Goal: Information Seeking & Learning: Learn about a topic

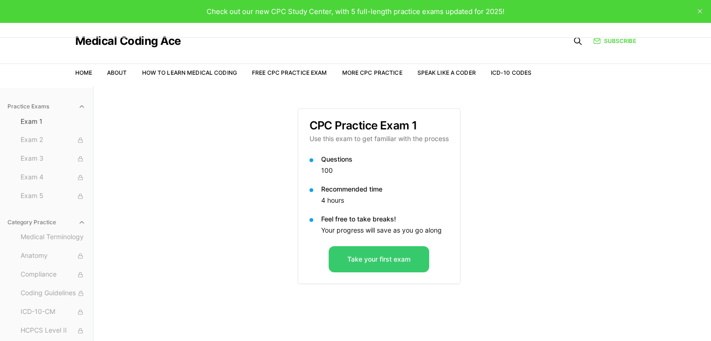
click at [408, 254] on button "Take your first exam" at bounding box center [378, 259] width 100 height 26
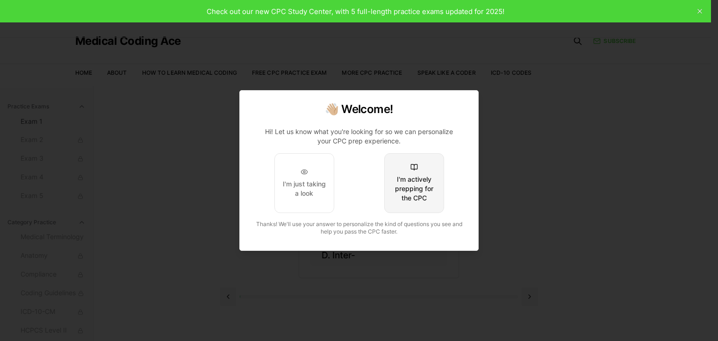
click at [428, 188] on div "I'm actively prepping for the CPC" at bounding box center [414, 189] width 44 height 28
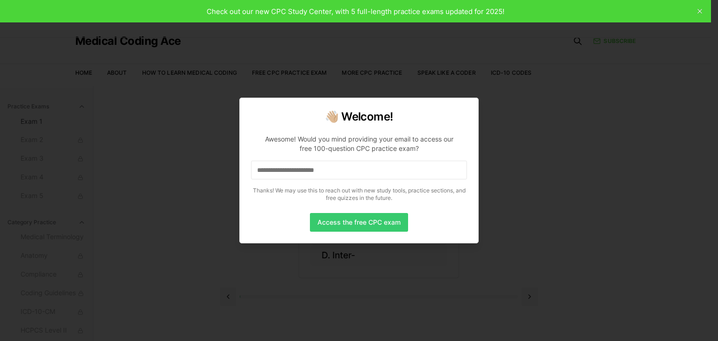
click at [332, 225] on button "Access the free CPC exam" at bounding box center [359, 222] width 98 height 19
drag, startPoint x: 348, startPoint y: 169, endPoint x: 206, endPoint y: 193, distance: 143.5
click at [206, 193] on body "Check out our new CPC Study Center, with 5 full-length practice exams updated f…" at bounding box center [355, 213] width 711 height 427
click at [275, 174] on input "*" at bounding box center [359, 170] width 216 height 19
click at [377, 174] on input "**" at bounding box center [359, 170] width 216 height 19
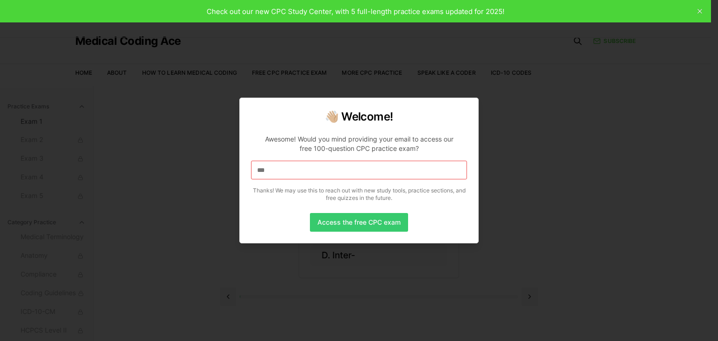
click at [363, 217] on button "Access the free CPC exam" at bounding box center [359, 222] width 98 height 19
click at [361, 223] on button "Access the free CPC exam" at bounding box center [359, 222] width 98 height 19
click at [331, 221] on button "Access the free CPC exam" at bounding box center [359, 222] width 98 height 19
click at [274, 171] on input "***" at bounding box center [359, 170] width 216 height 19
click at [274, 171] on input "****" at bounding box center [359, 170] width 216 height 19
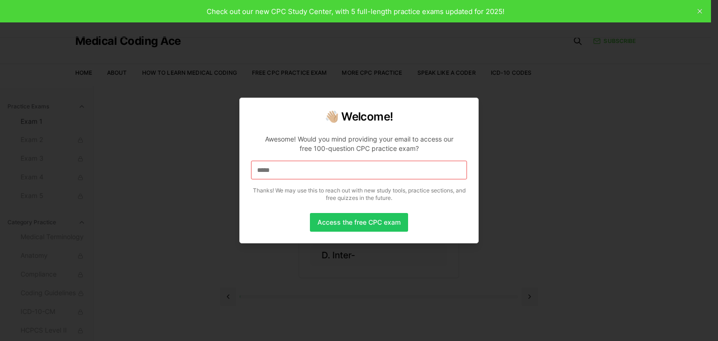
click at [274, 171] on input "*****" at bounding box center [359, 170] width 216 height 19
click at [274, 171] on input "******" at bounding box center [359, 170] width 216 height 19
click at [280, 171] on input "*******" at bounding box center [359, 170] width 216 height 19
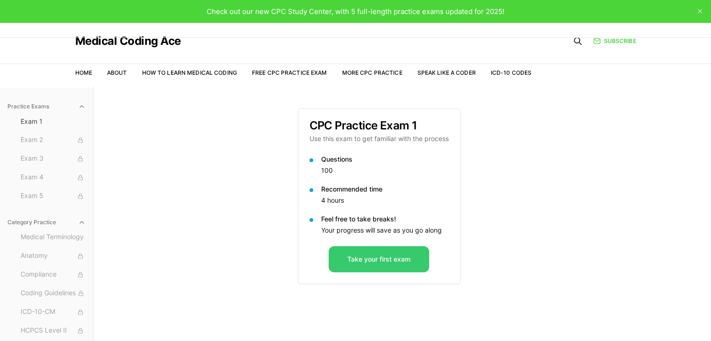
click at [395, 253] on button "Take your first exam" at bounding box center [378, 259] width 100 height 26
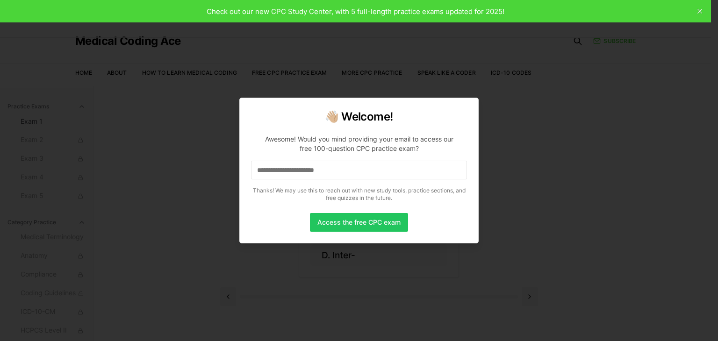
click at [370, 175] on input at bounding box center [359, 170] width 216 height 19
click at [370, 175] on input "*" at bounding box center [359, 170] width 216 height 19
click at [370, 175] on input "**" at bounding box center [359, 170] width 216 height 19
click at [370, 175] on input "***" at bounding box center [359, 170] width 216 height 19
click at [366, 170] on input "****" at bounding box center [359, 170] width 216 height 19
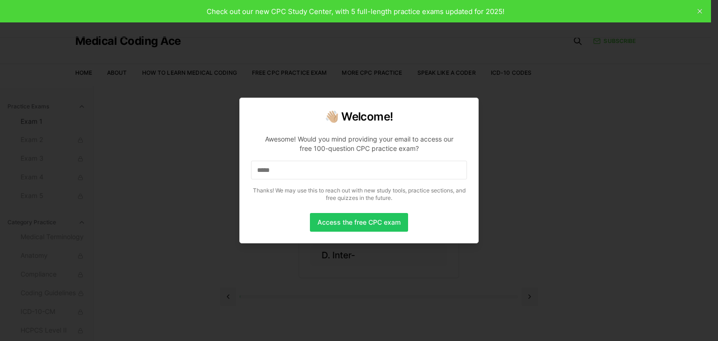
click at [366, 170] on input "*****" at bounding box center [359, 170] width 216 height 19
click at [366, 170] on input "******" at bounding box center [359, 170] width 216 height 19
click at [366, 170] on input "*******" at bounding box center [359, 170] width 216 height 19
click at [366, 170] on input "********" at bounding box center [359, 170] width 216 height 19
click at [366, 170] on input "*********" at bounding box center [359, 170] width 216 height 19
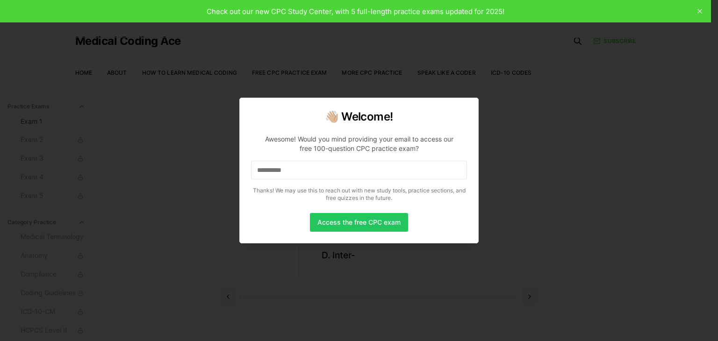
click at [366, 170] on input "**********" at bounding box center [359, 170] width 216 height 19
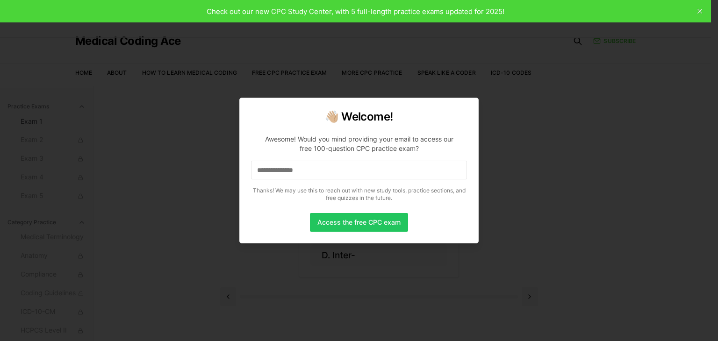
click at [366, 170] on input "**********" at bounding box center [359, 170] width 216 height 19
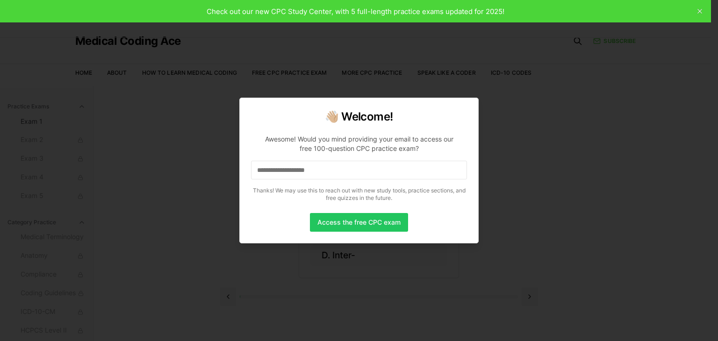
click at [366, 170] on input "**********" at bounding box center [359, 170] width 216 height 19
click at [368, 217] on button "Access the free CPC exam" at bounding box center [359, 222] width 98 height 19
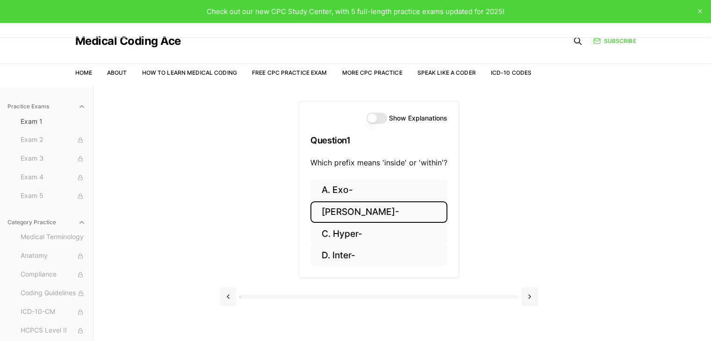
click at [364, 208] on button "B. Endo-" at bounding box center [378, 212] width 137 height 22
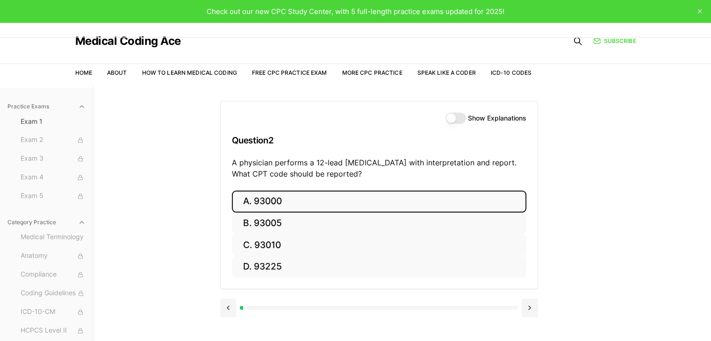
click at [347, 206] on button "A. 93000" at bounding box center [379, 202] width 294 height 22
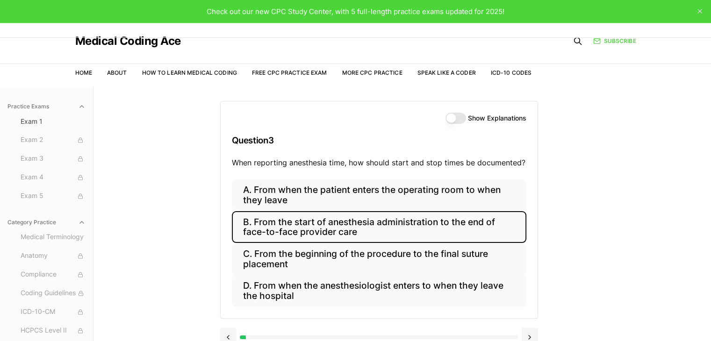
click at [322, 216] on button "B. From the start of anesthesia administration to the end of face-to-face provi…" at bounding box center [379, 227] width 294 height 32
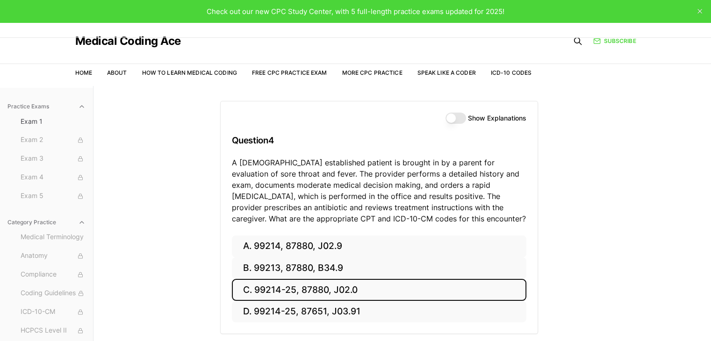
click at [331, 290] on button "C. 99214-25, 87880, J02.0" at bounding box center [379, 290] width 294 height 22
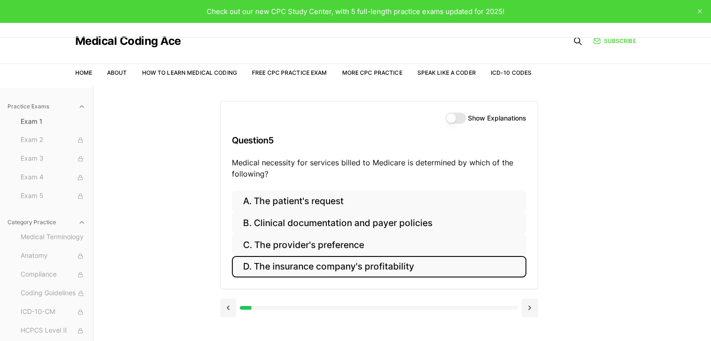
click at [339, 268] on button "D. The insurance company's profitability" at bounding box center [379, 267] width 294 height 22
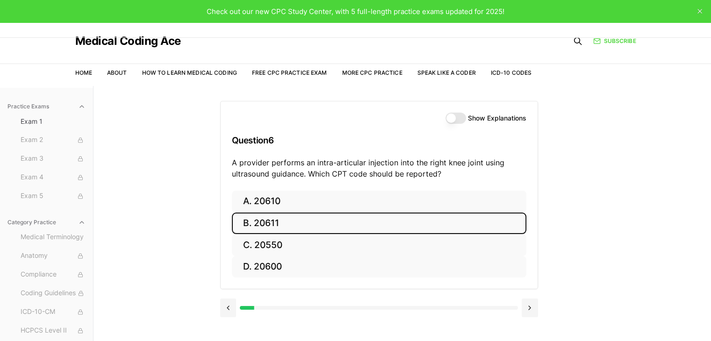
click at [314, 233] on button "B. 20611" at bounding box center [379, 224] width 294 height 22
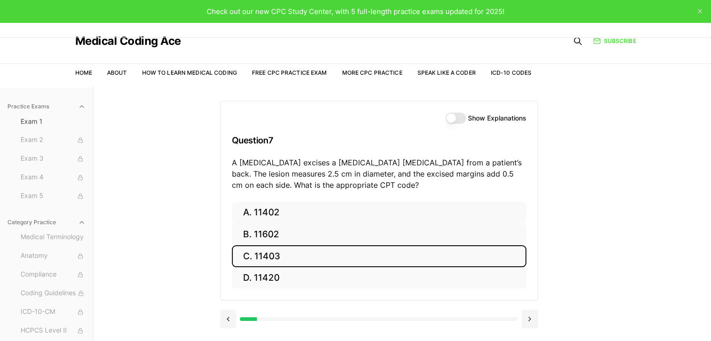
click at [310, 257] on button "C. 11403" at bounding box center [379, 256] width 294 height 22
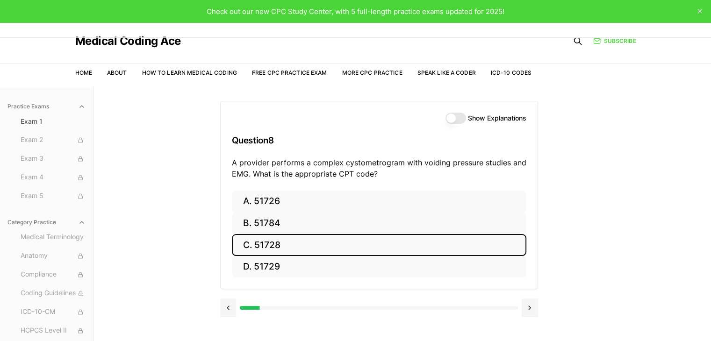
click at [312, 243] on button "C. 51728" at bounding box center [379, 245] width 294 height 22
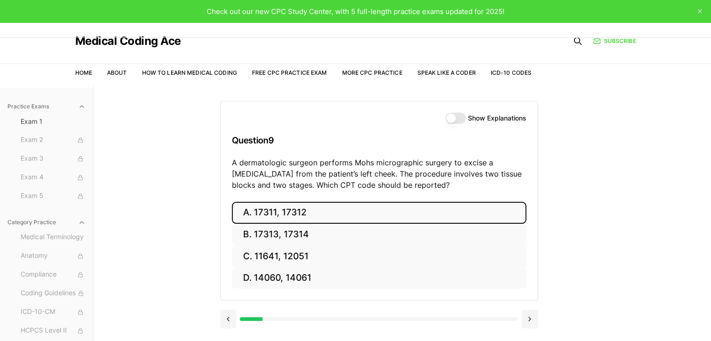
click at [314, 212] on button "A. 17311, 17312" at bounding box center [379, 213] width 294 height 22
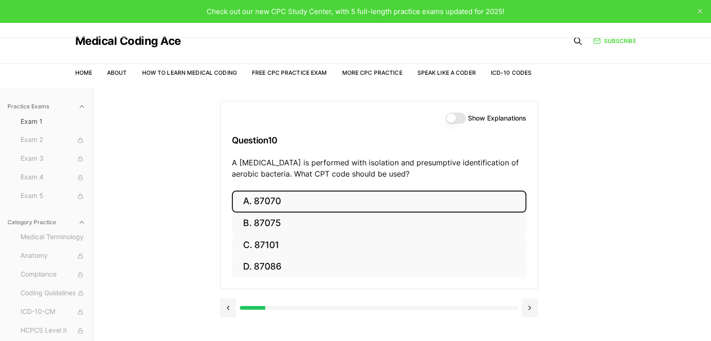
click at [319, 195] on button "A. 87070" at bounding box center [379, 202] width 294 height 22
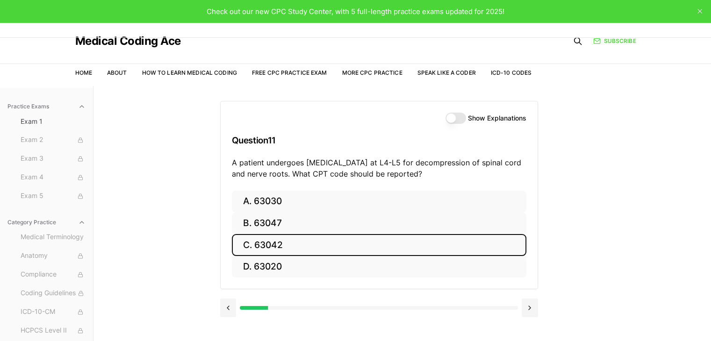
click at [350, 243] on button "C. 63042" at bounding box center [379, 245] width 294 height 22
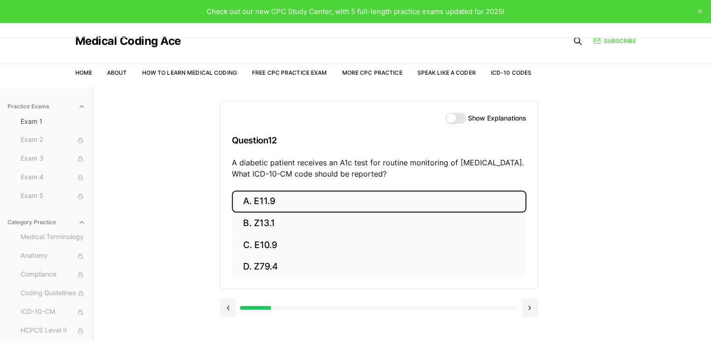
click at [351, 193] on button "A. E11.9" at bounding box center [379, 202] width 294 height 22
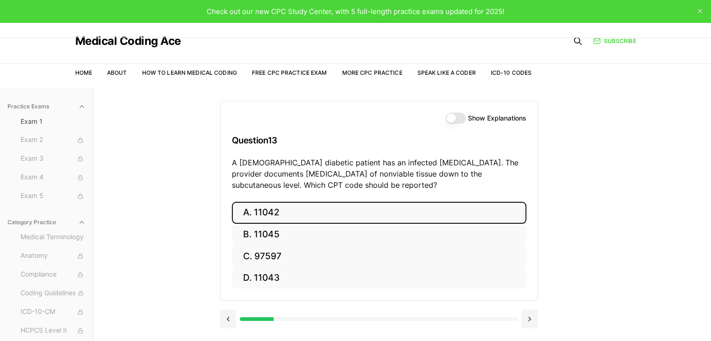
click at [351, 220] on button "A. 11042" at bounding box center [379, 213] width 294 height 22
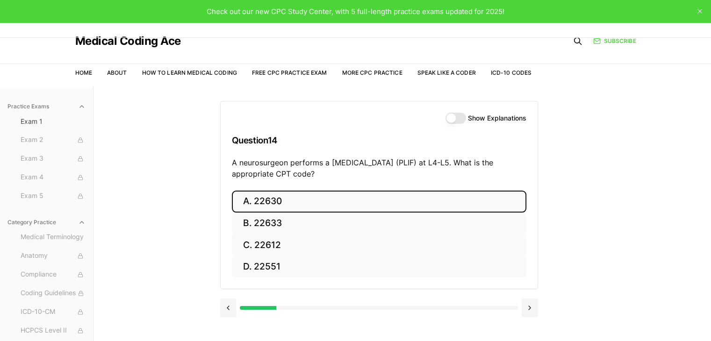
click at [342, 201] on button "A. 22630" at bounding box center [379, 202] width 294 height 22
click at [321, 199] on button "A. R91.8" at bounding box center [379, 202] width 294 height 22
click at [321, 199] on button "A. 62270" at bounding box center [379, 202] width 294 height 22
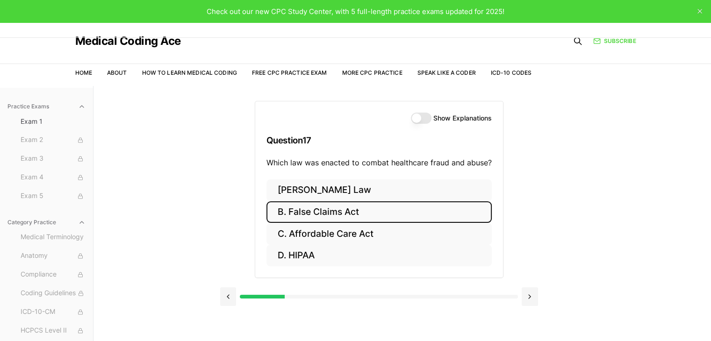
click at [331, 215] on button "B. False Claims Act" at bounding box center [378, 212] width 225 height 22
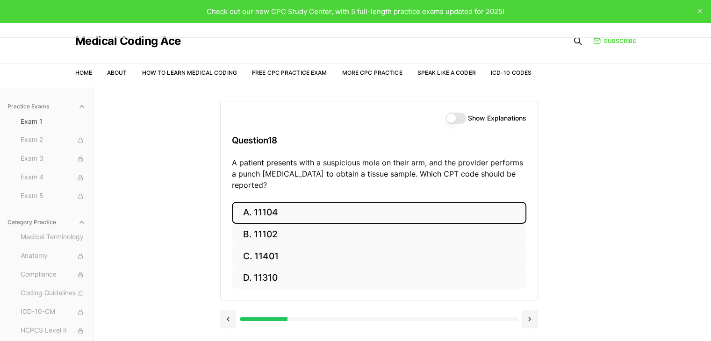
click at [328, 202] on button "A. 11104" at bounding box center [379, 213] width 294 height 22
click at [291, 212] on button "A. S52.501A" at bounding box center [379, 213] width 294 height 22
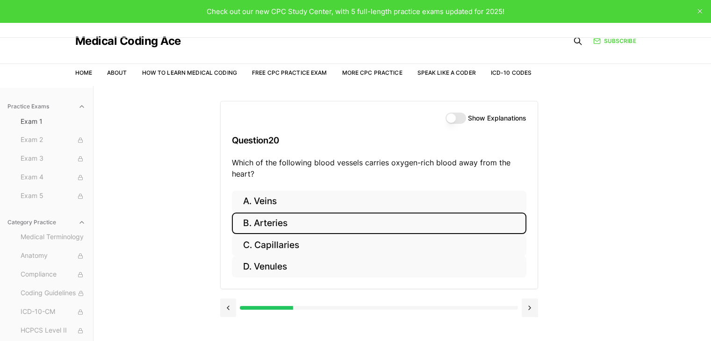
click at [289, 217] on button "B. Arteries" at bounding box center [379, 224] width 294 height 22
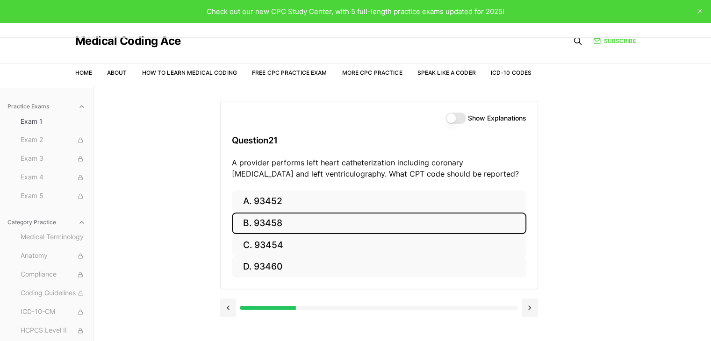
click at [289, 217] on button "B. 93458" at bounding box center [379, 224] width 294 height 22
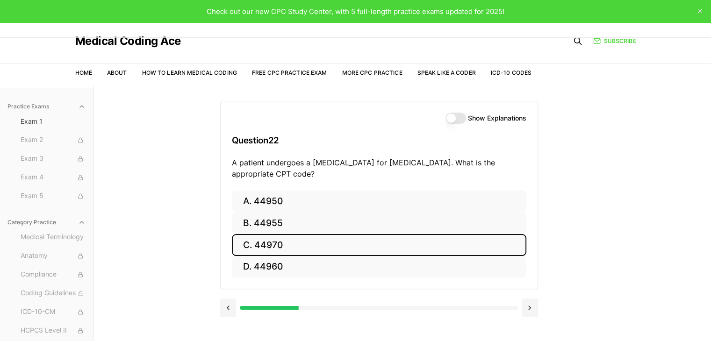
click at [288, 243] on button "C. 44970" at bounding box center [379, 245] width 294 height 22
click at [288, 243] on button "C. 95909" at bounding box center [379, 245] width 294 height 22
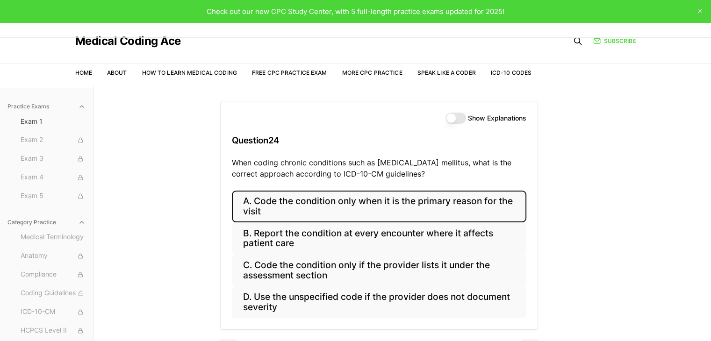
click at [303, 208] on button "A. Code the condition only when it is the primary reason for the visit" at bounding box center [379, 207] width 294 height 32
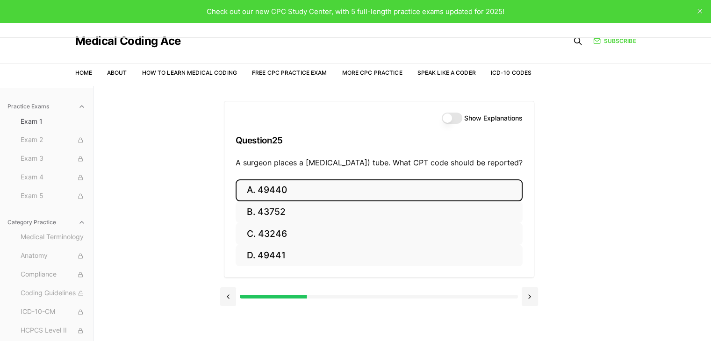
click at [303, 201] on button "A. 49440" at bounding box center [379, 190] width 287 height 22
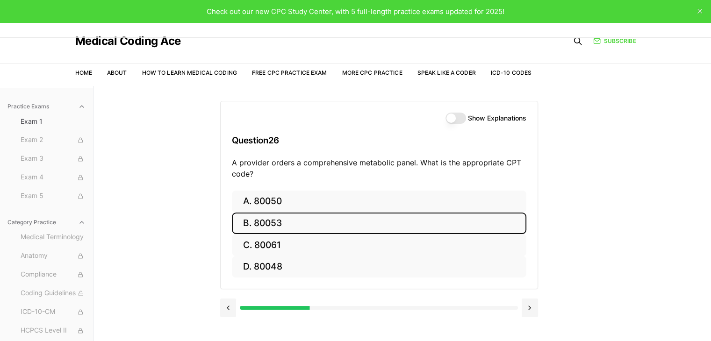
click at [305, 227] on button "B. 80053" at bounding box center [379, 224] width 294 height 22
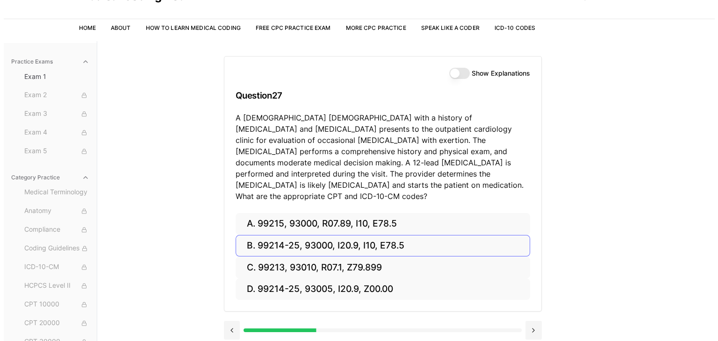
scroll to position [49, 0]
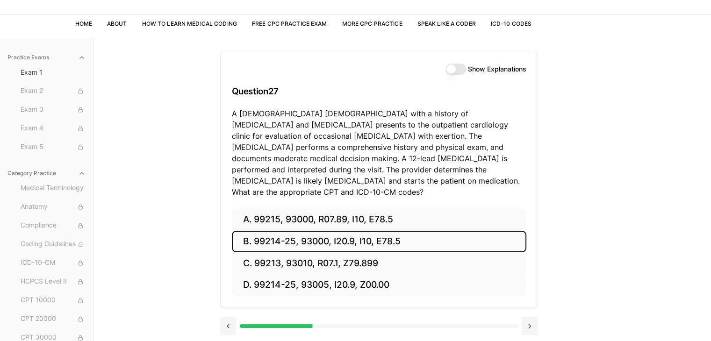
click at [305, 231] on button "B. 99214-25, 93000, I20.9, I10, E78.5" at bounding box center [379, 242] width 294 height 22
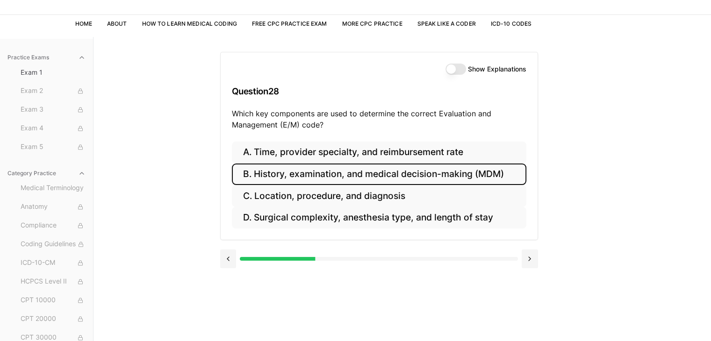
click at [318, 174] on button "B. History, examination, and medical decision-making (MDM)" at bounding box center [379, 175] width 294 height 22
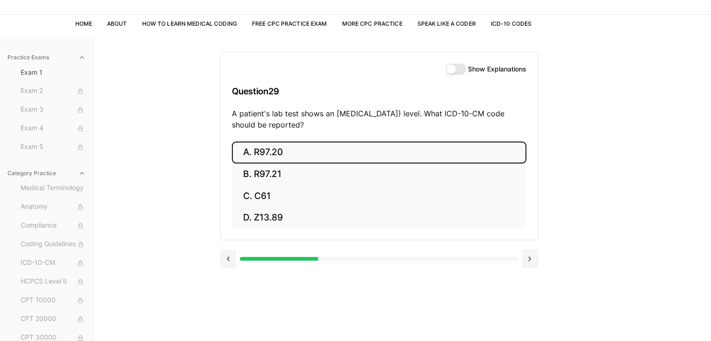
click at [321, 150] on button "A. R97.20" at bounding box center [379, 153] width 294 height 22
click at [321, 150] on button "A. Z23" at bounding box center [379, 153] width 294 height 22
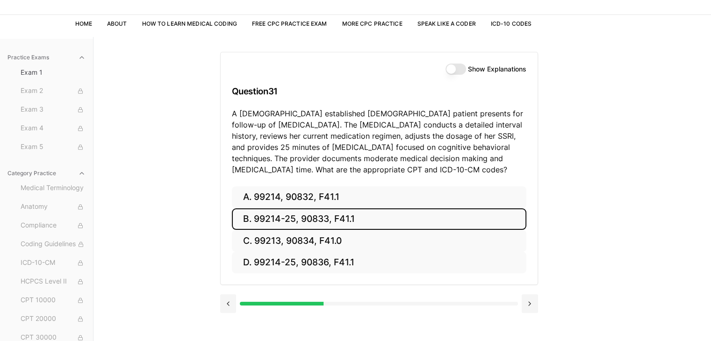
click at [307, 219] on button "B. 99214-25, 90833, F41.1" at bounding box center [379, 219] width 294 height 22
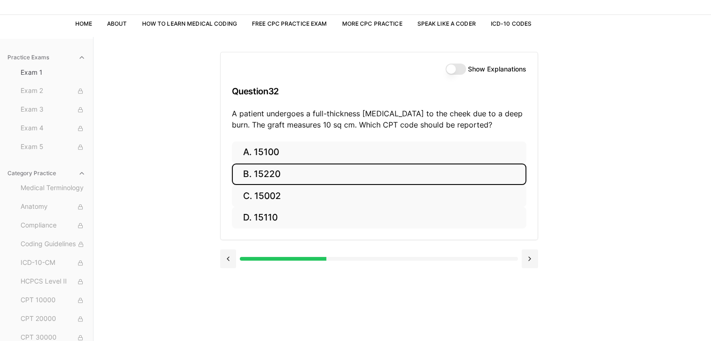
click at [297, 169] on button "B. 15220" at bounding box center [379, 175] width 294 height 22
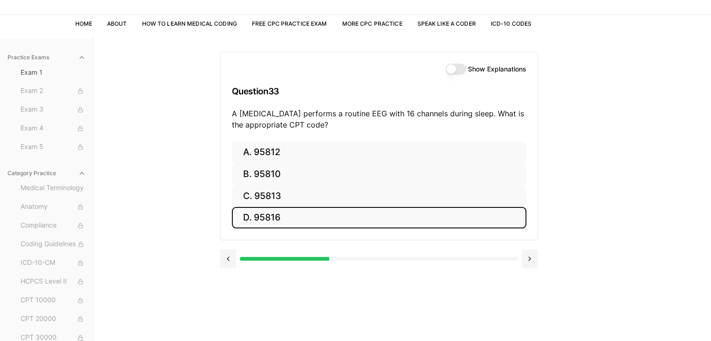
click at [273, 219] on button "D. 95816" at bounding box center [379, 218] width 294 height 22
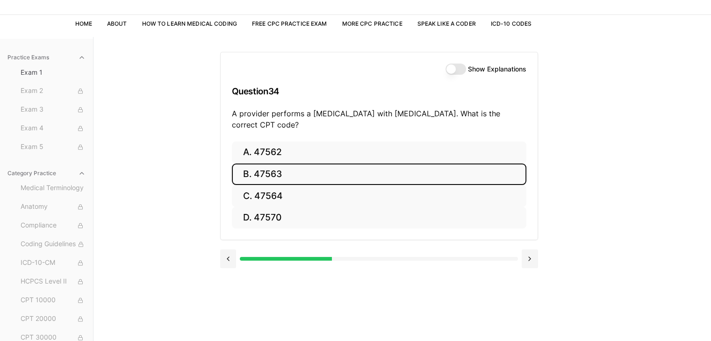
click at [286, 169] on button "B. 47563" at bounding box center [379, 175] width 294 height 22
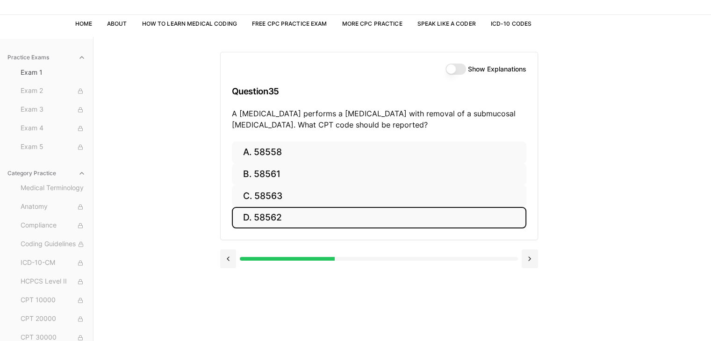
click at [287, 214] on button "D. 58562" at bounding box center [379, 218] width 294 height 22
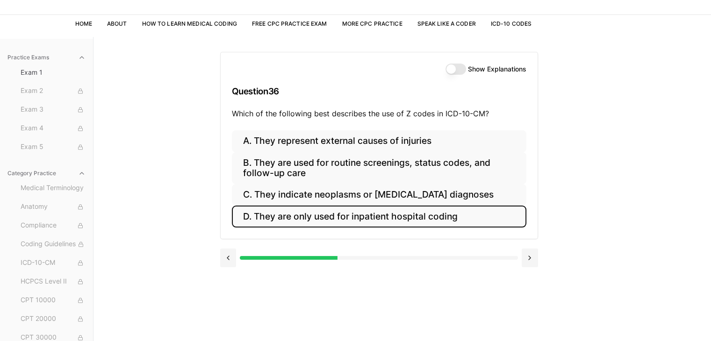
click at [287, 214] on button "D. They are only used for inpatient hospital coding" at bounding box center [379, 217] width 294 height 22
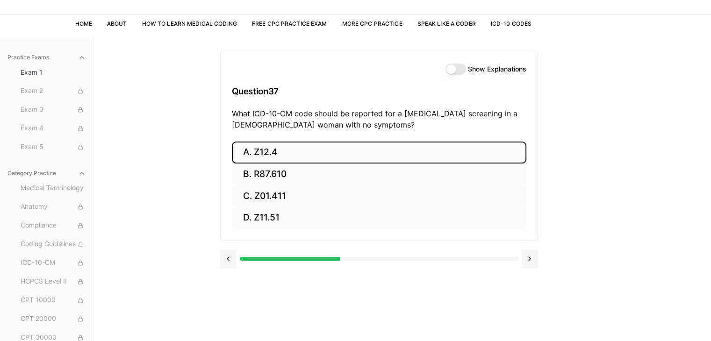
click at [290, 155] on button "A. Z12.4" at bounding box center [379, 153] width 294 height 22
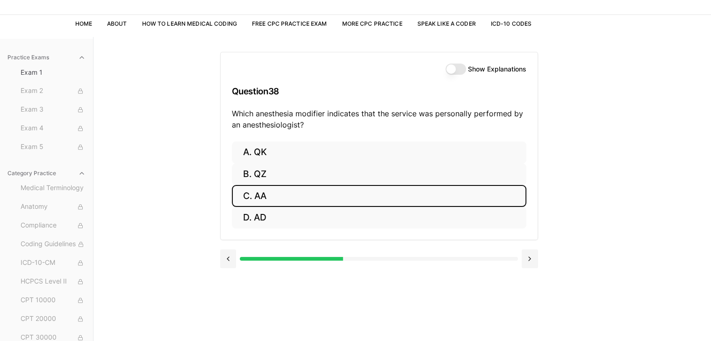
click at [282, 194] on button "C. AA" at bounding box center [379, 196] width 294 height 22
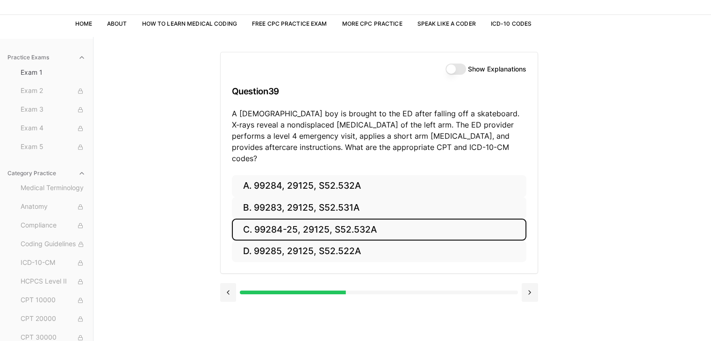
click at [313, 219] on button "C. 99284-25, 29125, S52.532A" at bounding box center [379, 230] width 294 height 22
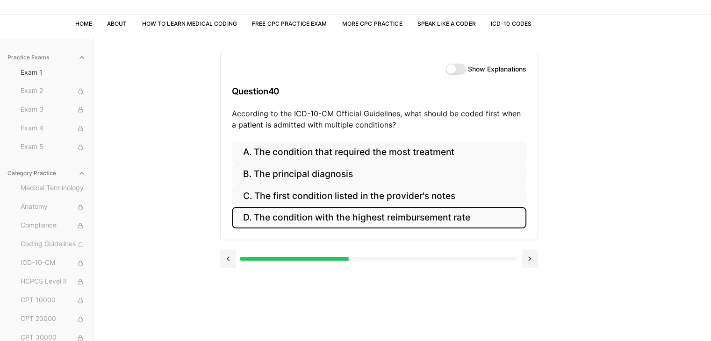
click at [335, 220] on button "D. The condition with the highest reimbursement rate" at bounding box center [379, 218] width 294 height 22
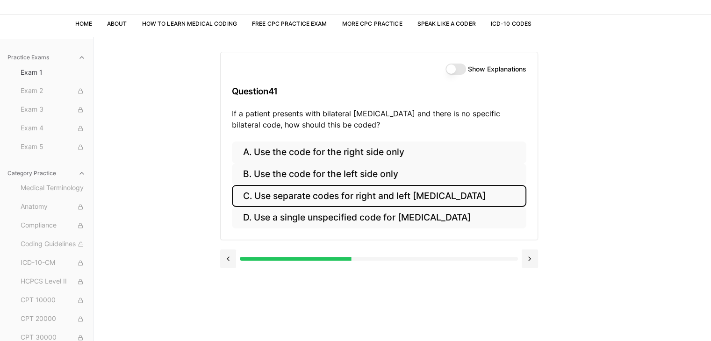
click at [387, 193] on button "C. Use separate codes for right and left otitis media" at bounding box center [379, 196] width 294 height 22
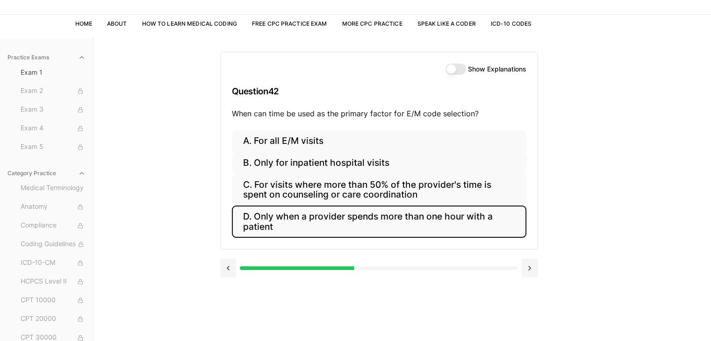
click at [390, 220] on button "D. Only when a provider spends more than one hour with a patient" at bounding box center [379, 222] width 294 height 32
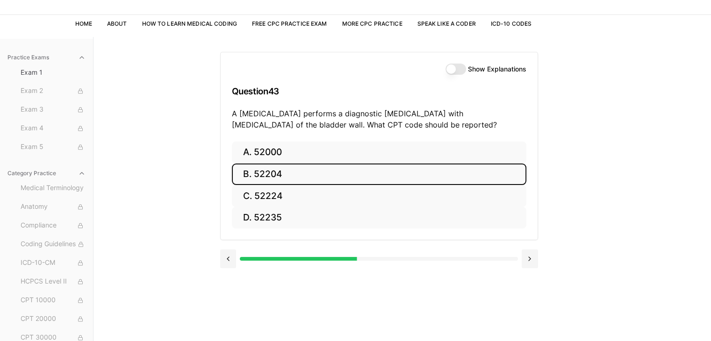
click at [374, 168] on button "B. 52204" at bounding box center [379, 175] width 294 height 22
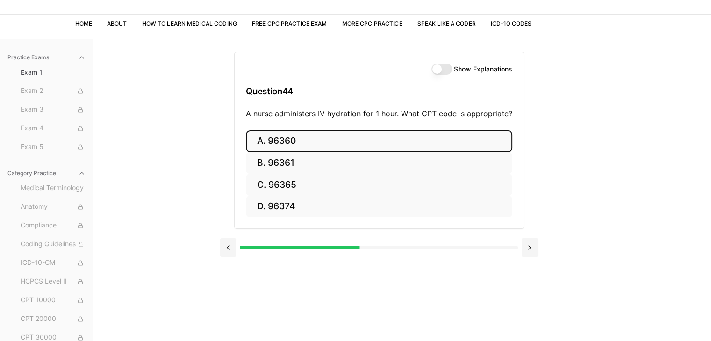
click at [375, 133] on button "A. 96360" at bounding box center [379, 141] width 266 height 22
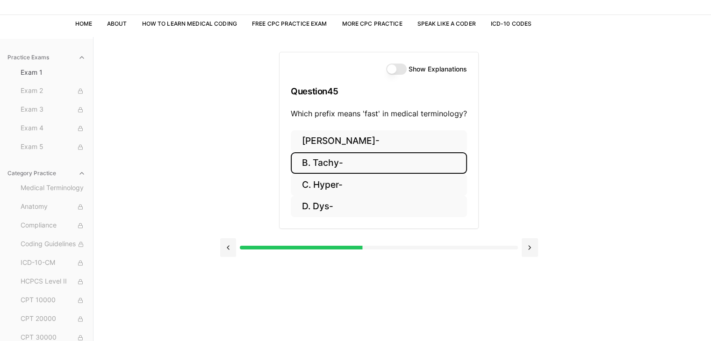
click at [370, 165] on button "B. Tachy-" at bounding box center [379, 163] width 176 height 22
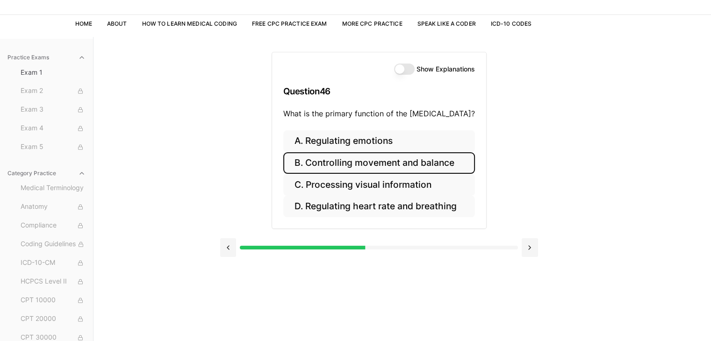
click at [370, 165] on button "B. Controlling movement and balance" at bounding box center [379, 163] width 192 height 22
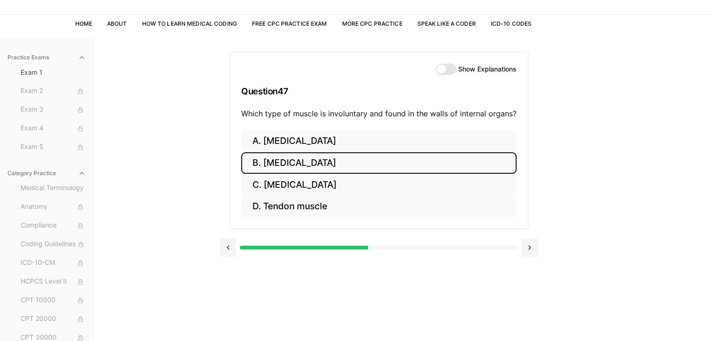
click at [370, 165] on button "B. Cardiac muscle" at bounding box center [378, 163] width 275 height 22
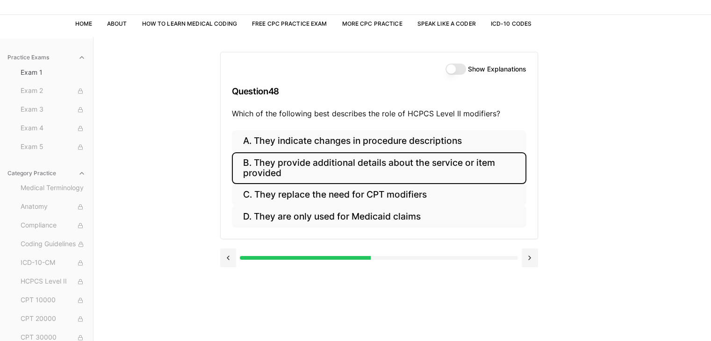
click at [370, 165] on button "B. They provide additional details about the service or item provided" at bounding box center [379, 168] width 294 height 32
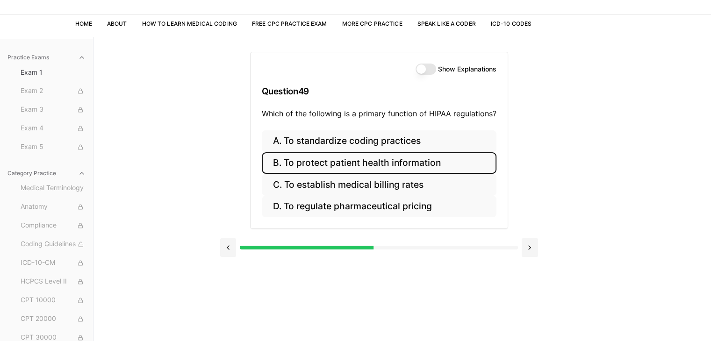
click at [370, 165] on button "B. To protect patient health information" at bounding box center [379, 163] width 235 height 22
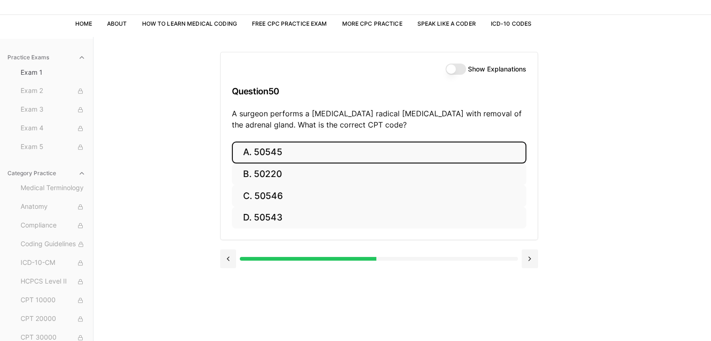
click at [372, 149] on button "A. 50545" at bounding box center [379, 153] width 294 height 22
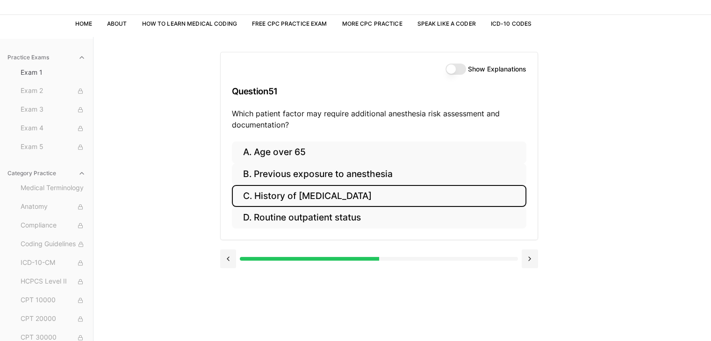
click at [366, 190] on button "C. History of obstructive sleep apnea" at bounding box center [379, 196] width 294 height 22
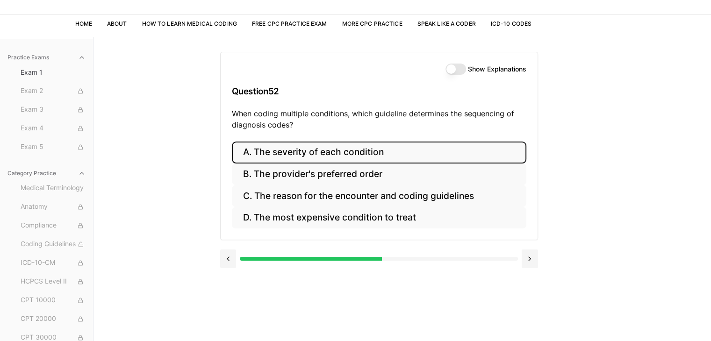
click at [384, 152] on button "A. The severity of each condition" at bounding box center [379, 153] width 294 height 22
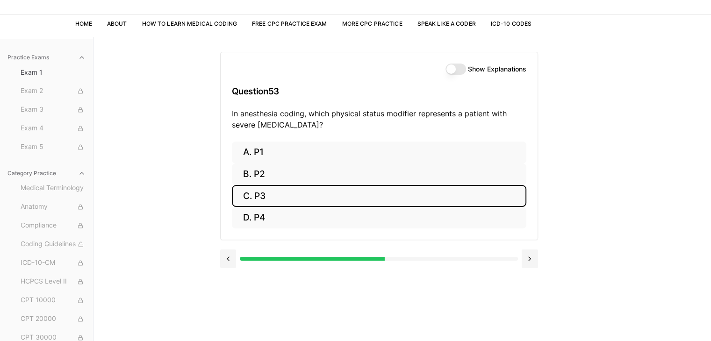
click at [371, 195] on button "C. P3" at bounding box center [379, 196] width 294 height 22
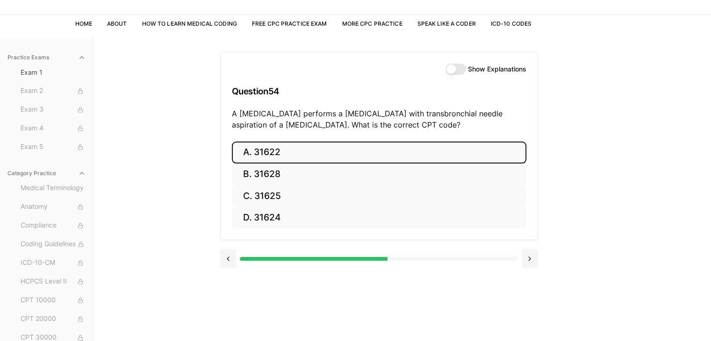
click at [354, 146] on button "A. 31622" at bounding box center [379, 153] width 294 height 22
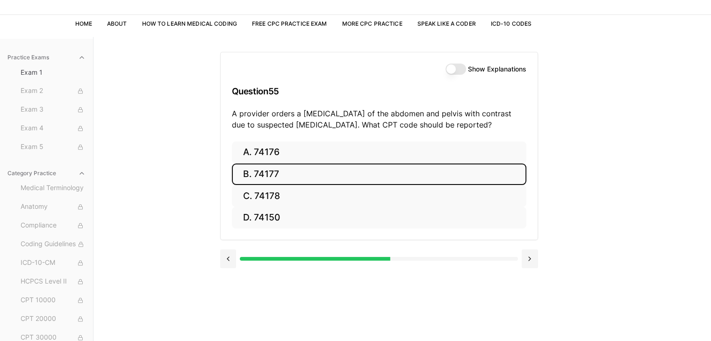
click at [354, 165] on button "B. 74177" at bounding box center [379, 175] width 294 height 22
click at [354, 165] on button "B. 71046" at bounding box center [379, 175] width 294 height 22
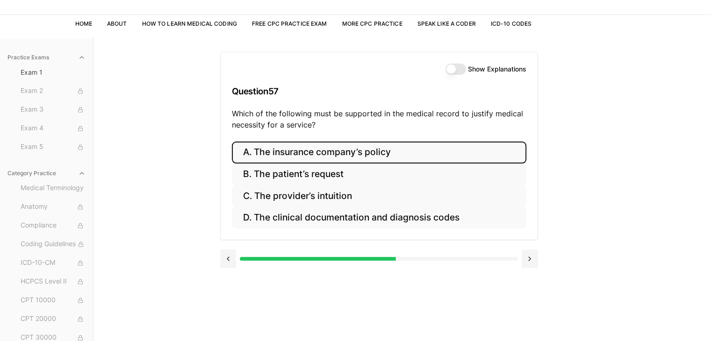
click at [358, 143] on button "A. The insurance company’s policy" at bounding box center [379, 153] width 294 height 22
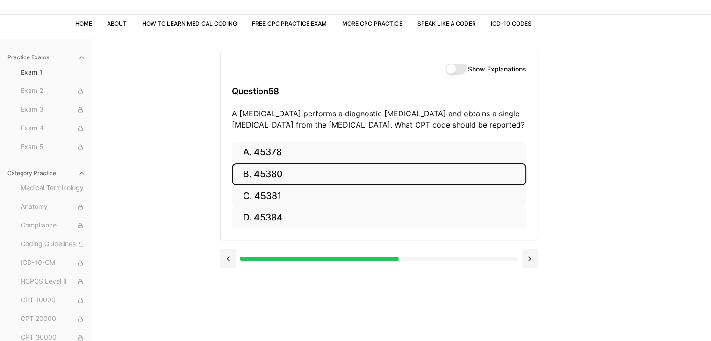
click at [352, 171] on button "B. 45380" at bounding box center [379, 175] width 294 height 22
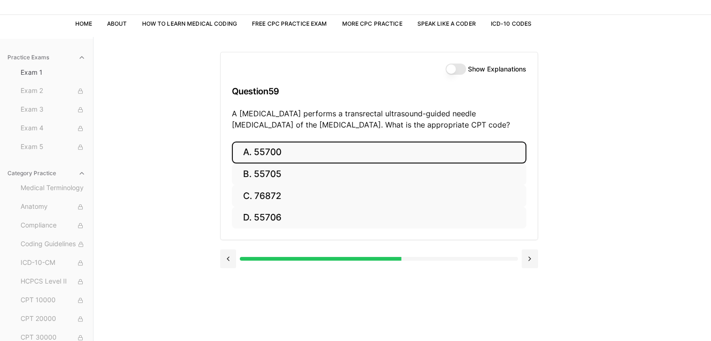
click at [353, 154] on button "A. 55700" at bounding box center [379, 153] width 294 height 22
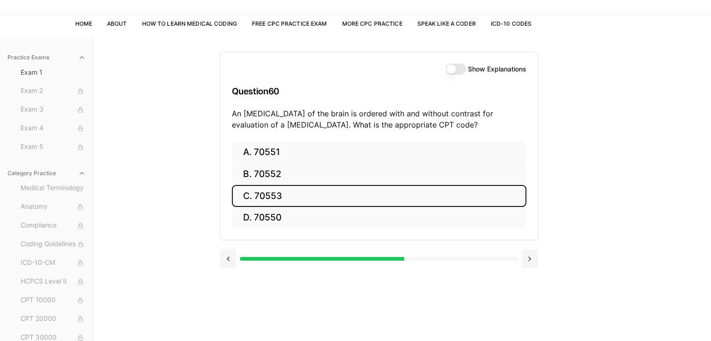
click at [331, 201] on button "C. 70553" at bounding box center [379, 196] width 294 height 22
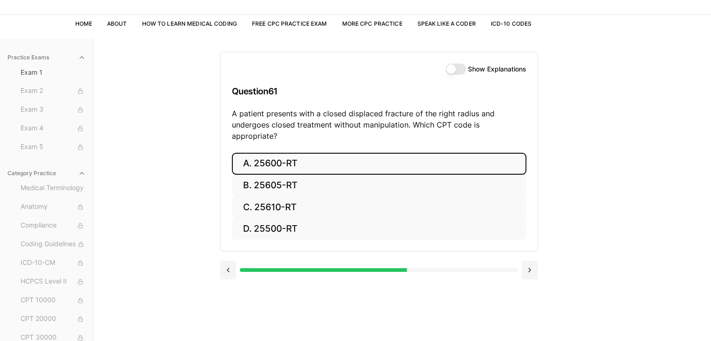
click at [275, 156] on button "A. 25600-RT" at bounding box center [379, 164] width 294 height 22
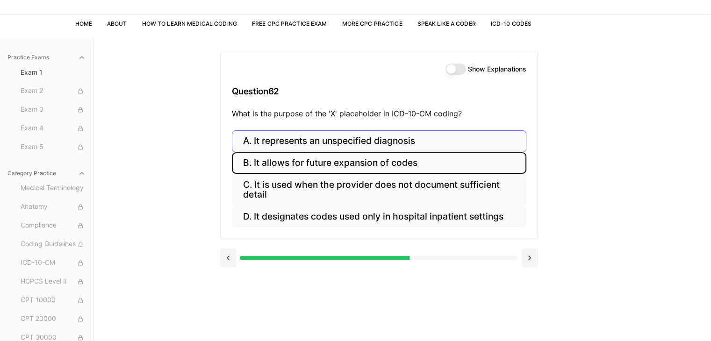
click at [275, 156] on button "B. It allows for future expansion of codes" at bounding box center [379, 163] width 294 height 22
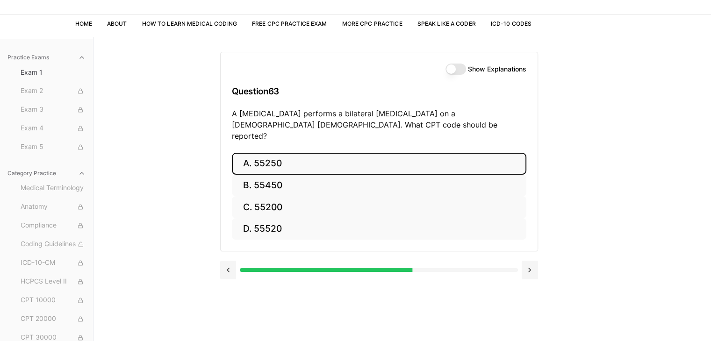
click at [275, 156] on button "A. 55250" at bounding box center [379, 164] width 294 height 22
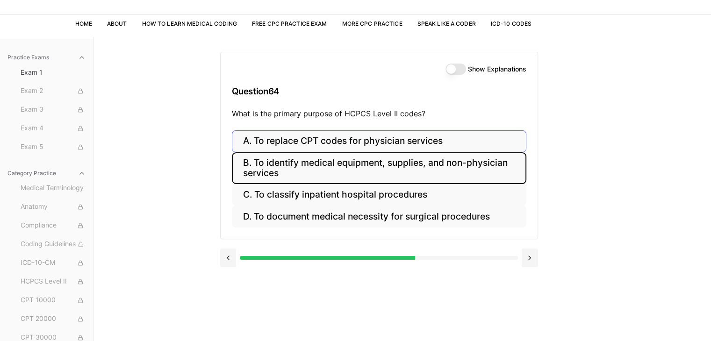
click at [275, 156] on button "B. To identify medical equipment, supplies, and non-physician services" at bounding box center [379, 168] width 294 height 32
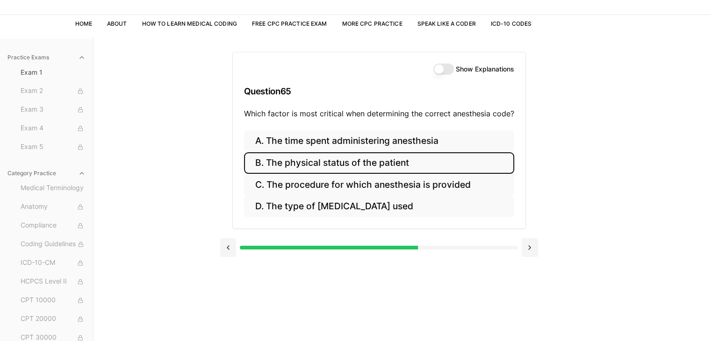
click at [318, 158] on button "B. The physical status of the patient" at bounding box center [379, 163] width 270 height 22
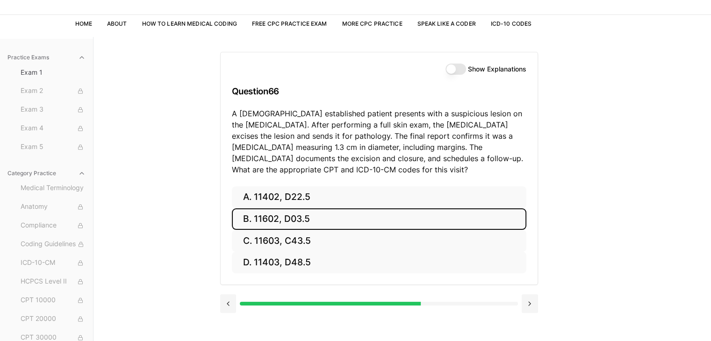
click at [312, 225] on button "B. 11602, D03.5" at bounding box center [379, 219] width 294 height 22
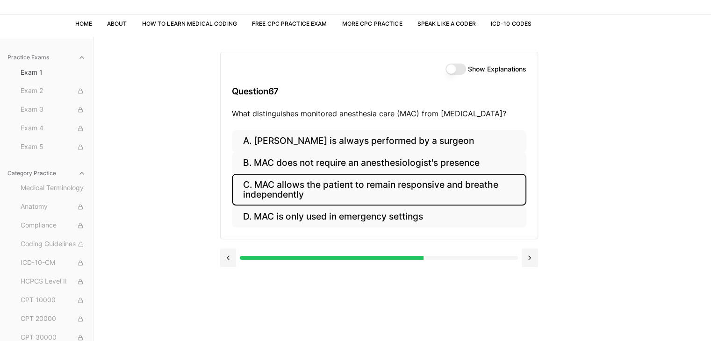
click at [355, 187] on button "C. MAC allows the patient to remain responsive and breathe independently" at bounding box center [379, 190] width 294 height 32
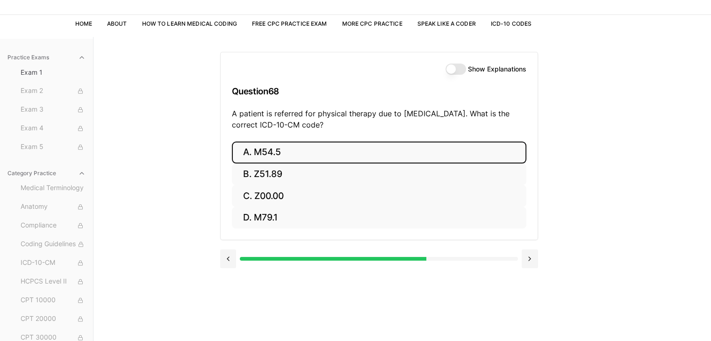
click at [336, 153] on button "A. M54.5" at bounding box center [379, 153] width 294 height 22
click at [336, 153] on button "A. 25260" at bounding box center [379, 153] width 294 height 22
click at [336, 153] on button "A. 61312" at bounding box center [379, 153] width 294 height 22
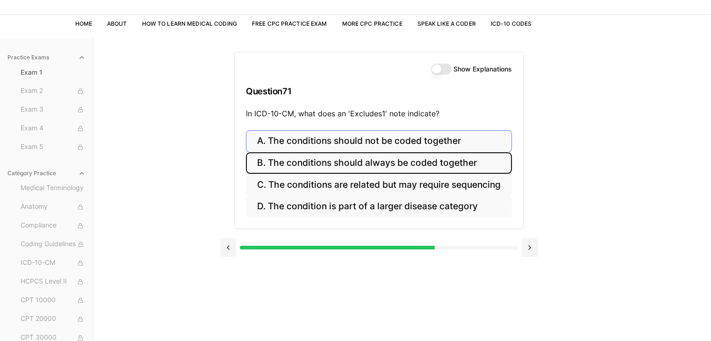
click at [336, 153] on button "B. The conditions should always be coded together" at bounding box center [379, 163] width 266 height 22
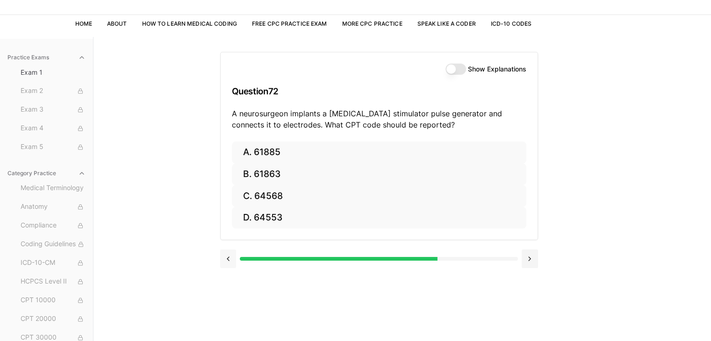
click at [226, 259] on button at bounding box center [228, 259] width 16 height 19
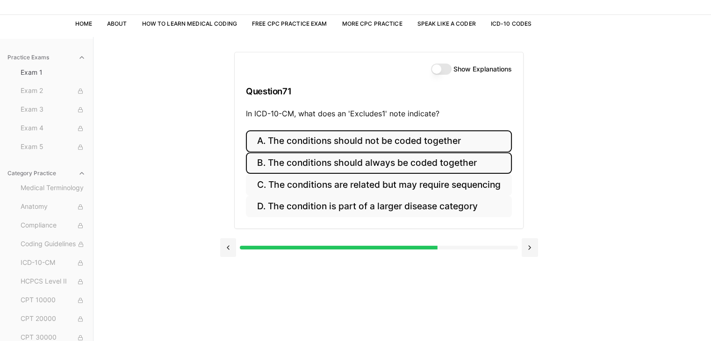
click at [385, 141] on button "A. The conditions should not be coded together" at bounding box center [379, 141] width 266 height 22
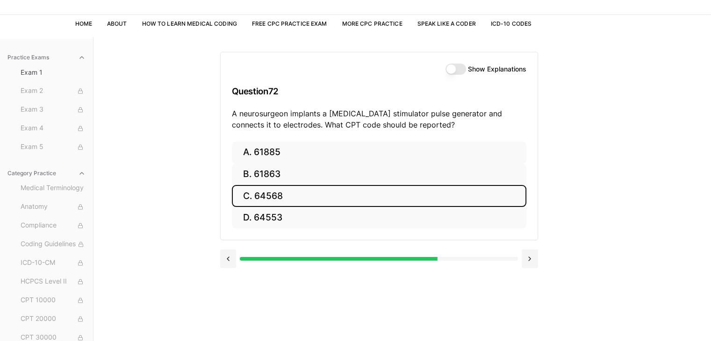
click at [383, 197] on button "C. 64568" at bounding box center [379, 196] width 294 height 22
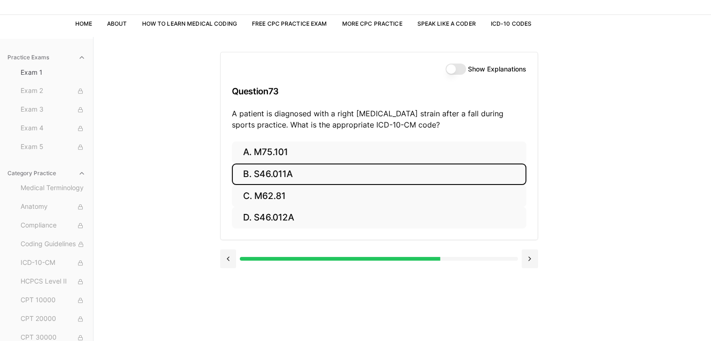
click at [380, 174] on button "B. S46.011A" at bounding box center [379, 175] width 294 height 22
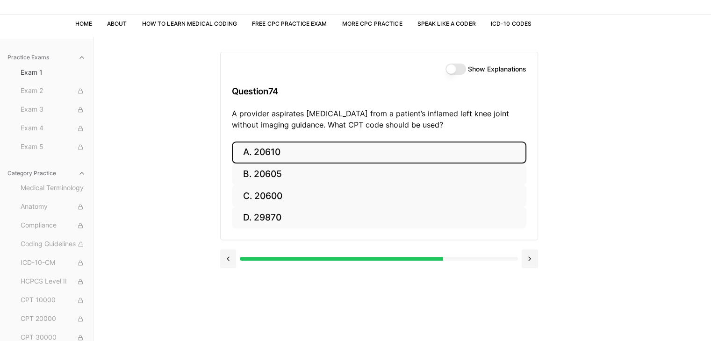
click at [380, 156] on button "A. 20610" at bounding box center [379, 153] width 294 height 22
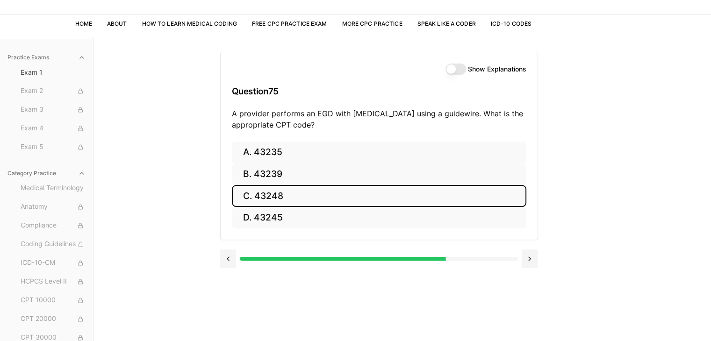
click at [379, 190] on button "C. 43248" at bounding box center [379, 196] width 294 height 22
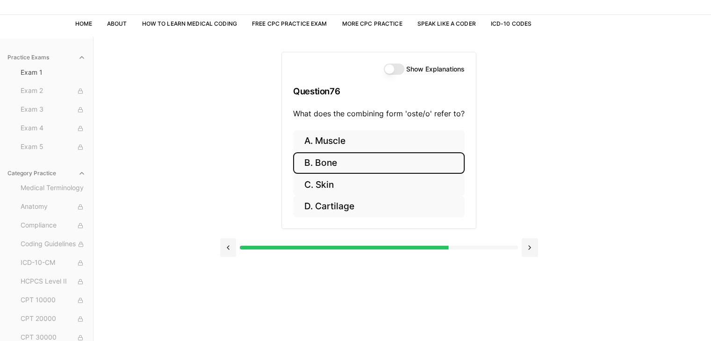
click at [372, 162] on button "B. Bone" at bounding box center [378, 163] width 171 height 22
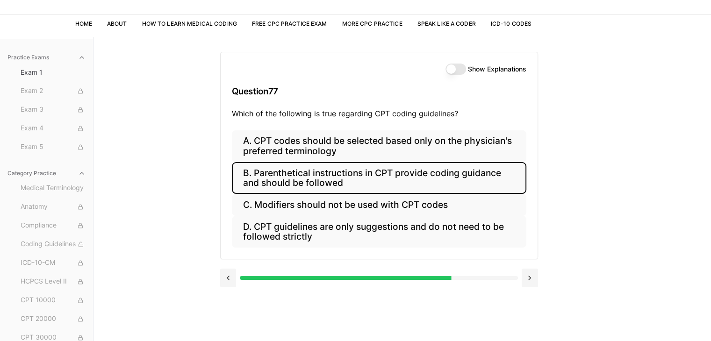
click at [374, 181] on button "B. Parenthetical instructions in CPT provide coding guidance and should be foll…" at bounding box center [379, 178] width 294 height 32
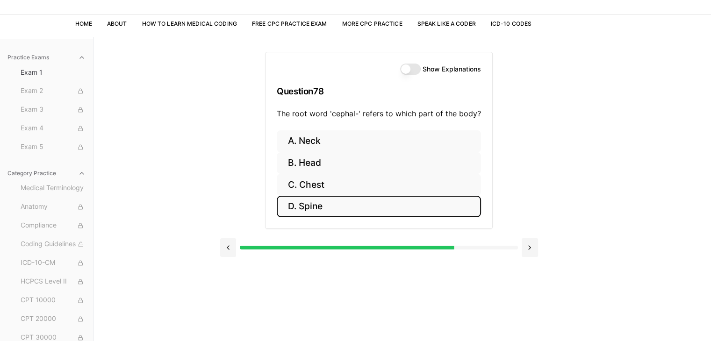
click at [374, 211] on button "D. Spine" at bounding box center [379, 207] width 204 height 22
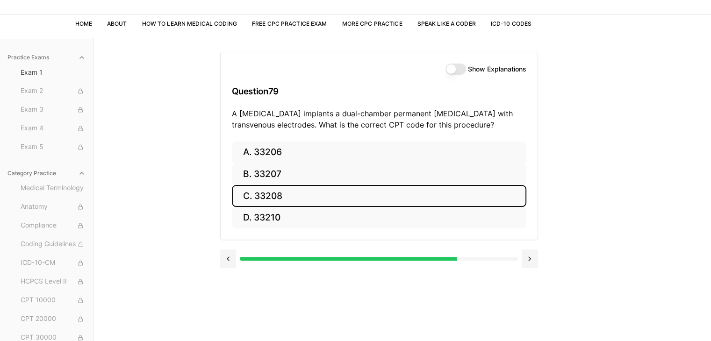
click at [370, 194] on button "C. 33208" at bounding box center [379, 196] width 294 height 22
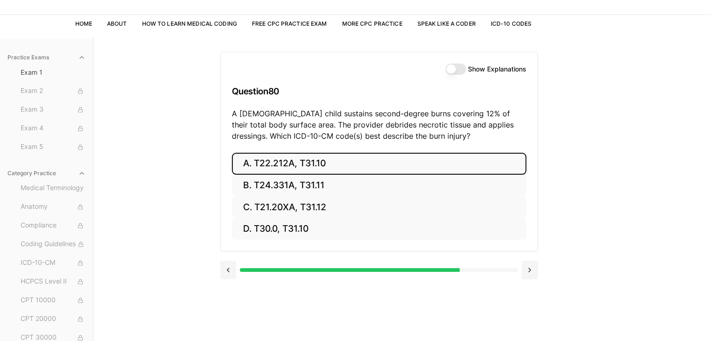
click at [376, 167] on button "A. T22.212A, T31.10" at bounding box center [379, 164] width 294 height 22
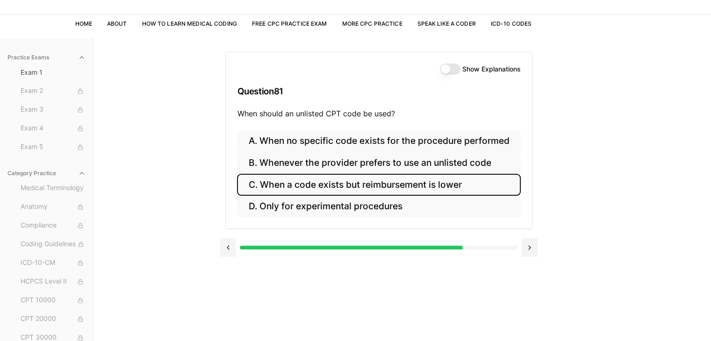
click at [381, 187] on button "C. When a code exists but reimbursement is lower" at bounding box center [378, 185] width 283 height 22
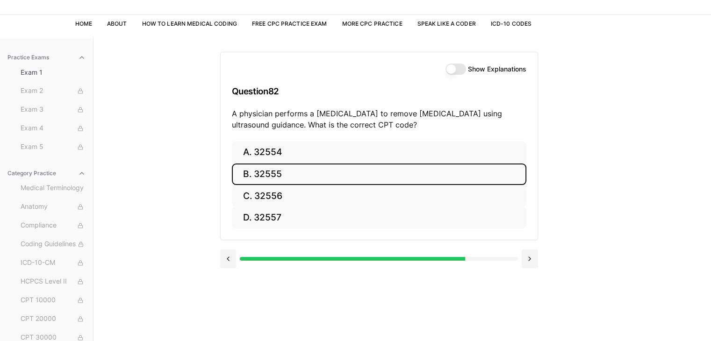
click at [380, 172] on button "B. 32555" at bounding box center [379, 175] width 294 height 22
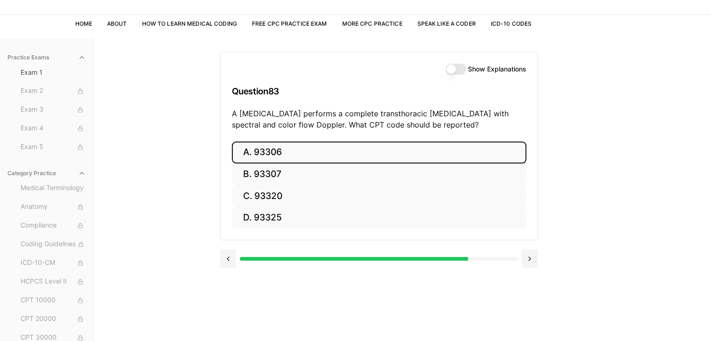
click at [386, 144] on button "A. 93306" at bounding box center [379, 153] width 294 height 22
drag, startPoint x: 386, startPoint y: 144, endPoint x: 380, endPoint y: 153, distance: 11.4
click at [380, 153] on button "A. 35301" at bounding box center [379, 153] width 294 height 22
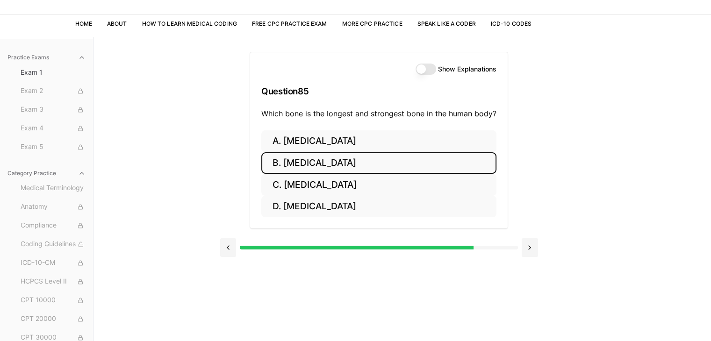
click at [380, 153] on button "B. Femur" at bounding box center [378, 163] width 235 height 22
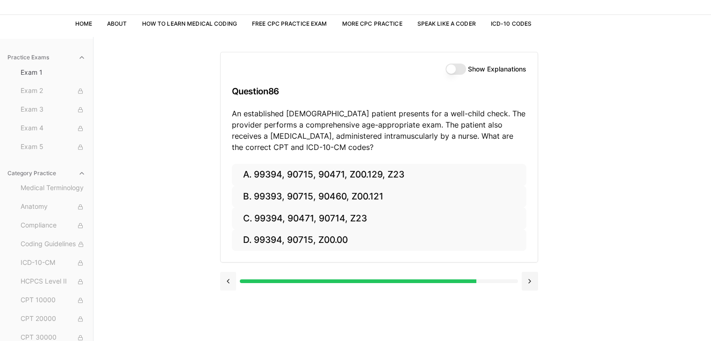
click at [226, 282] on button at bounding box center [228, 281] width 16 height 19
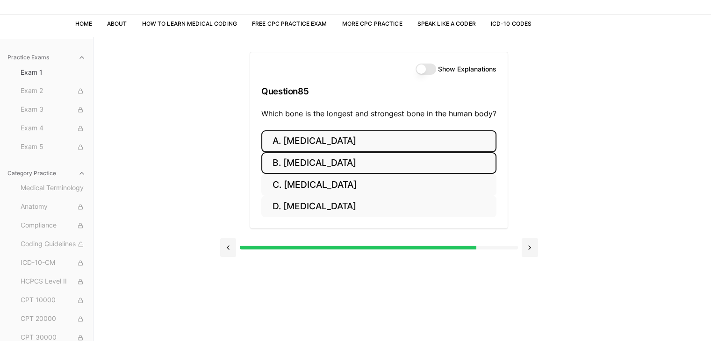
click at [297, 139] on button "A. Humerus" at bounding box center [378, 141] width 235 height 22
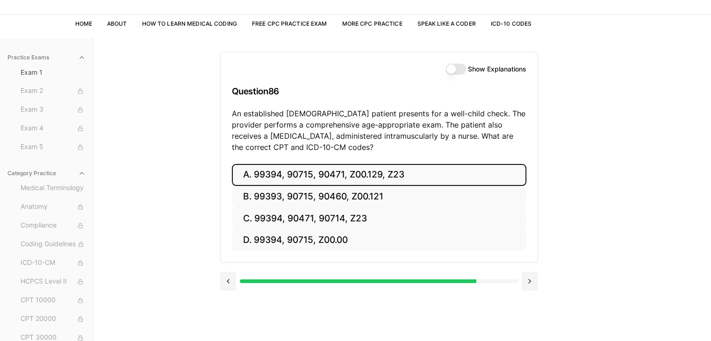
click at [329, 173] on button "A. 99394, 90715, 90471, Z00.129, Z23" at bounding box center [379, 175] width 294 height 22
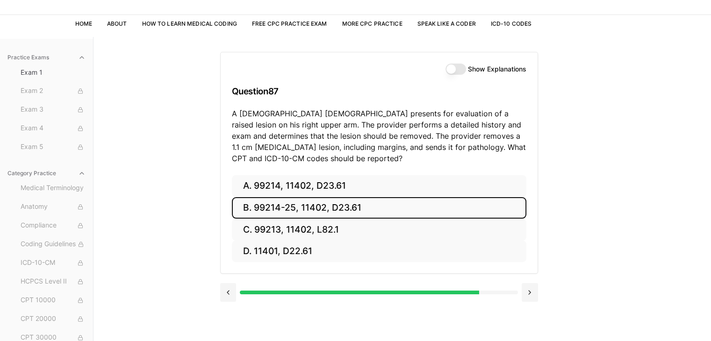
click at [338, 208] on button "B. 99214-25, 11402, D23.61" at bounding box center [379, 208] width 294 height 22
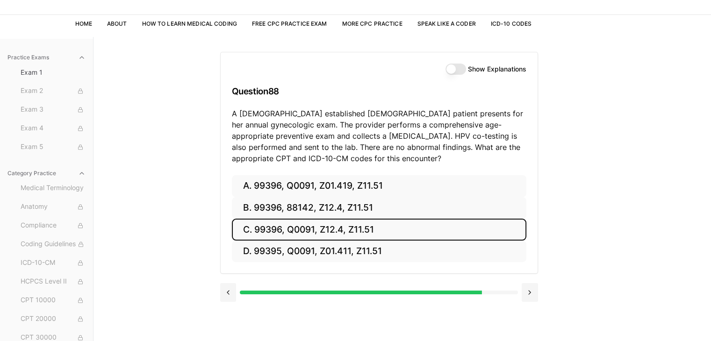
click at [338, 227] on button "C. 99396, Q0091, Z12.4, Z11.51" at bounding box center [379, 230] width 294 height 22
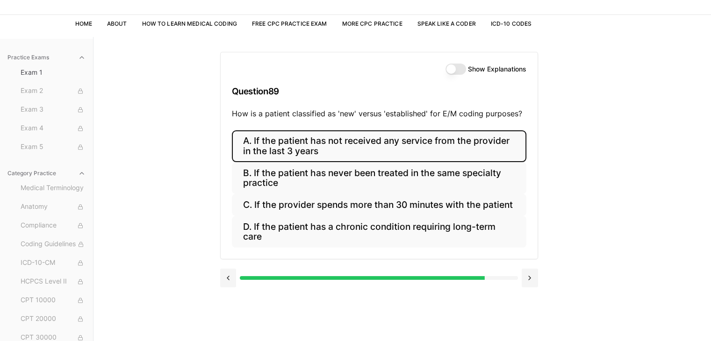
click at [379, 153] on button "A. If the patient has not received any service from the provider in the last 3 …" at bounding box center [379, 146] width 294 height 32
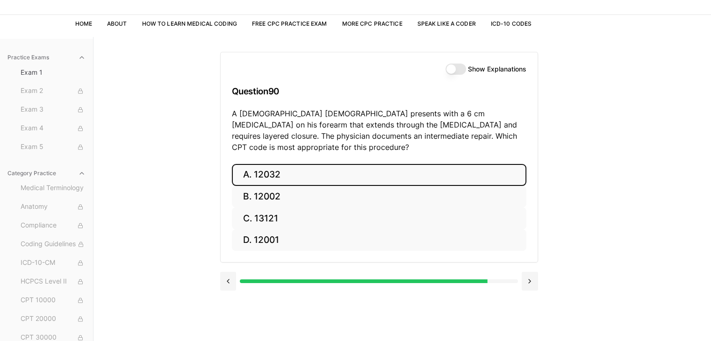
click at [338, 164] on button "A. 12032" at bounding box center [379, 175] width 294 height 22
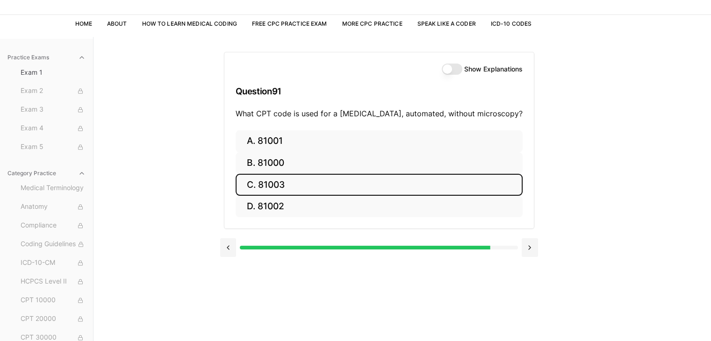
click at [338, 183] on button "C. 81003" at bounding box center [379, 185] width 287 height 22
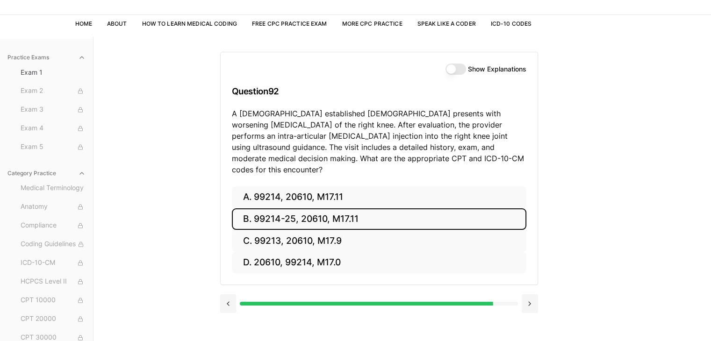
click at [336, 208] on button "B. 99214-25, 20610, M17.11" at bounding box center [379, 219] width 294 height 22
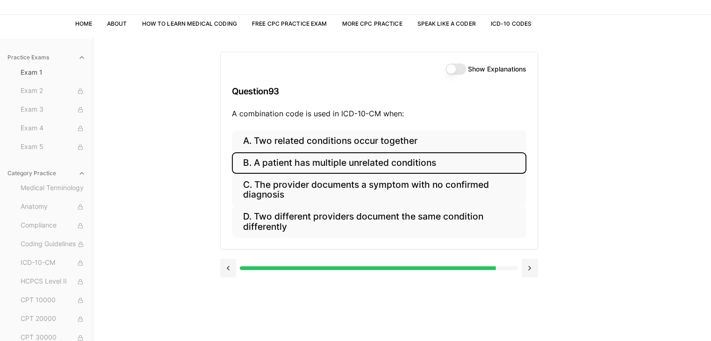
click at [348, 162] on button "B. A patient has multiple unrelated conditions" at bounding box center [379, 163] width 294 height 22
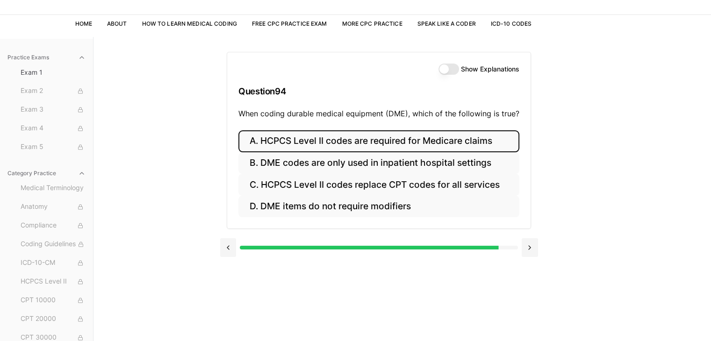
click at [350, 147] on button "A. HCPCS Level II codes are required for Medicare claims" at bounding box center [378, 141] width 281 height 22
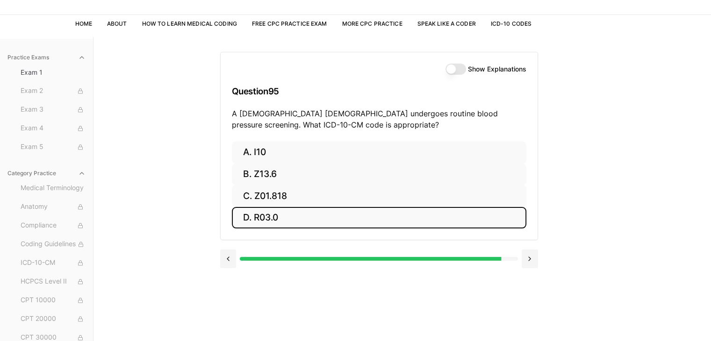
click at [329, 220] on button "D. R03.0" at bounding box center [379, 218] width 294 height 22
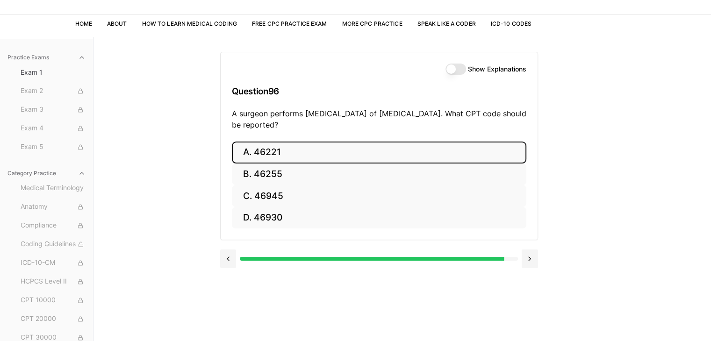
click at [329, 154] on button "A. 46221" at bounding box center [379, 153] width 294 height 22
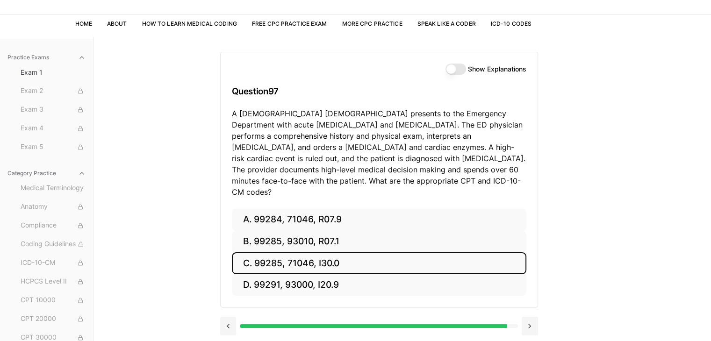
click at [333, 252] on button "C. 99285, 71046, I30.0" at bounding box center [379, 263] width 294 height 22
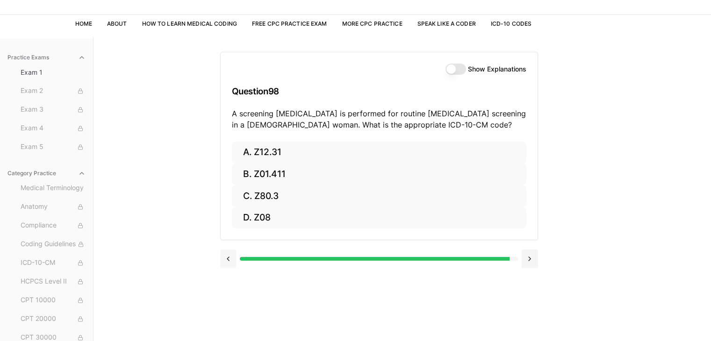
click at [228, 261] on button at bounding box center [228, 259] width 16 height 19
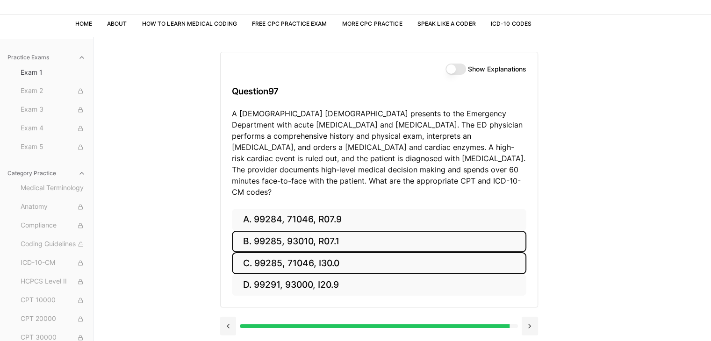
click at [359, 231] on button "B. 99285, 93010, R07.1" at bounding box center [379, 242] width 294 height 22
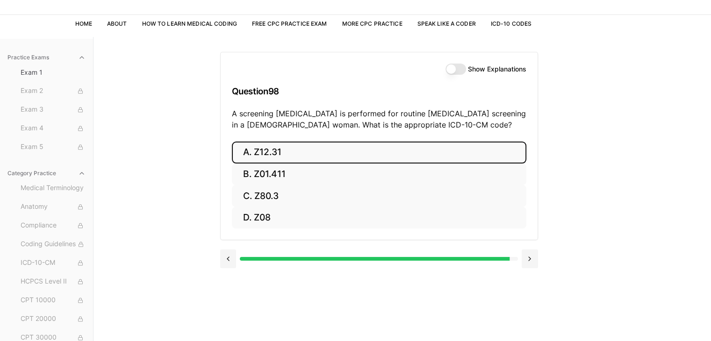
click at [328, 154] on button "A. Z12.31" at bounding box center [379, 153] width 294 height 22
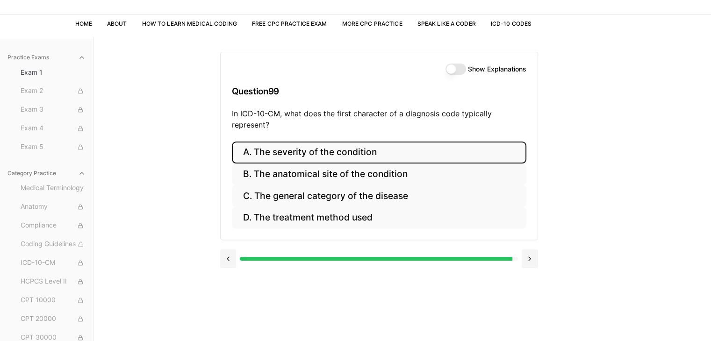
click at [328, 154] on button "A. The severity of the condition" at bounding box center [379, 153] width 294 height 22
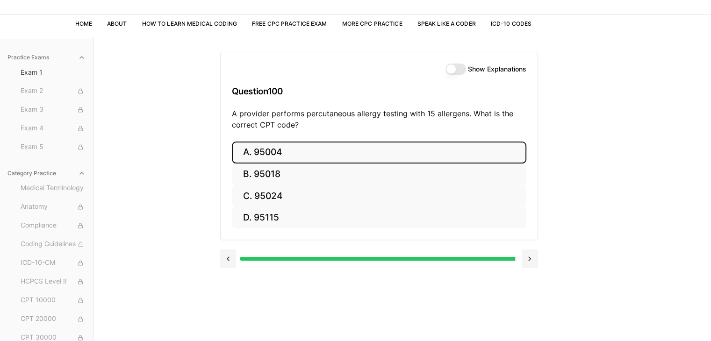
click at [328, 154] on button "A. 95004" at bounding box center [379, 153] width 294 height 22
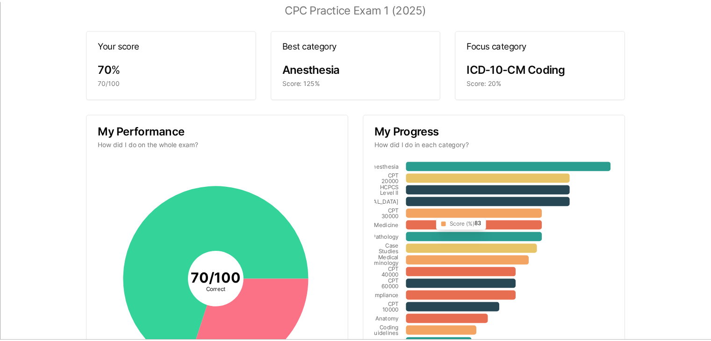
scroll to position [0, 0]
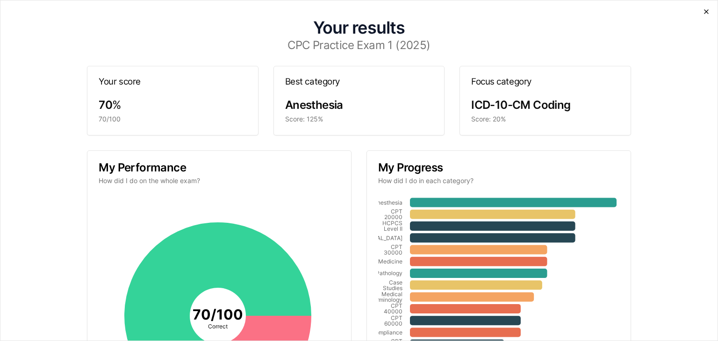
click at [702, 8] on icon "button" at bounding box center [705, 11] width 7 height 7
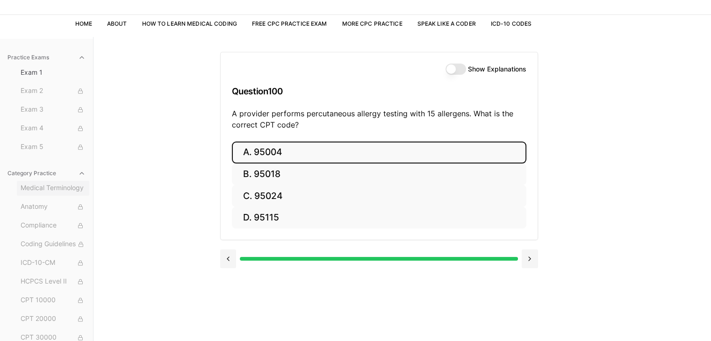
click at [41, 189] on span "Medical Terminology" at bounding box center [53, 188] width 65 height 10
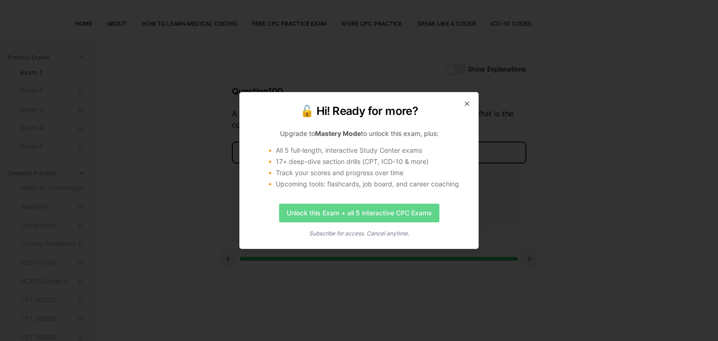
click at [378, 214] on link "Unlock this Exam + all 5 interactive CPC Exams" at bounding box center [359, 213] width 160 height 19
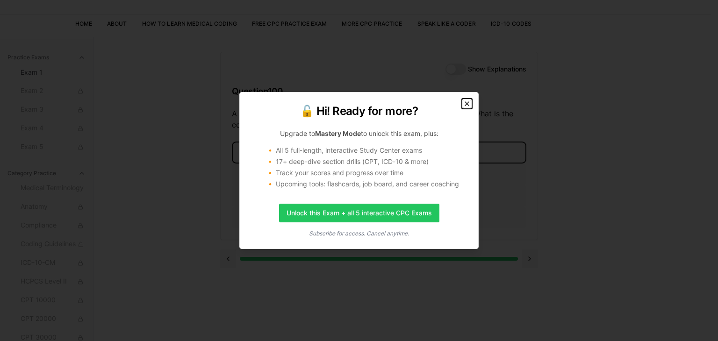
click at [468, 102] on icon "button" at bounding box center [467, 104] width 4 height 4
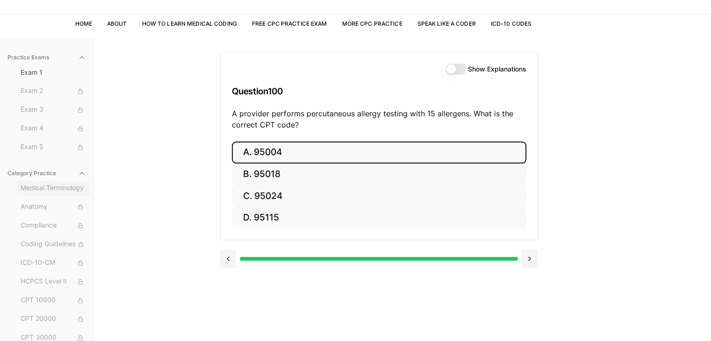
click at [36, 193] on button "Medical Terminology" at bounding box center [53, 188] width 72 height 15
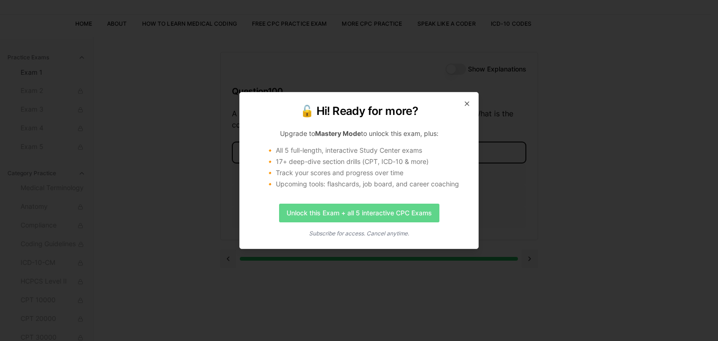
click at [344, 214] on link "Unlock this Exam + all 5 interactive CPC Exams" at bounding box center [359, 213] width 160 height 19
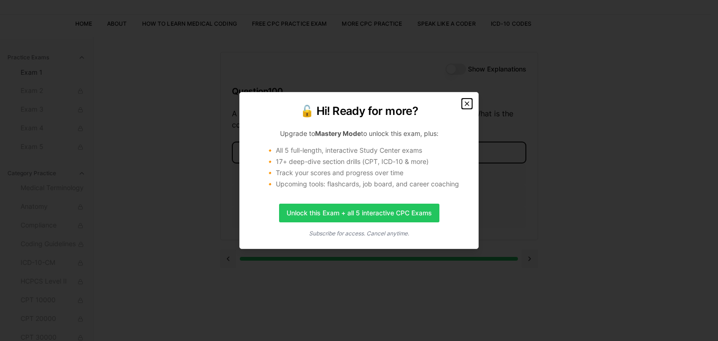
click at [464, 105] on icon "button" at bounding box center [466, 103] width 7 height 7
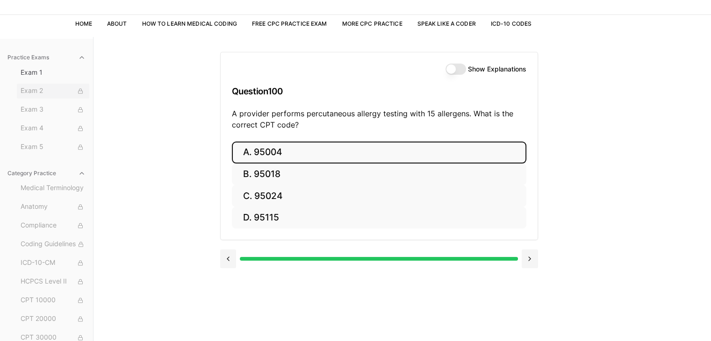
click at [43, 93] on span "Exam 2" at bounding box center [53, 91] width 65 height 10
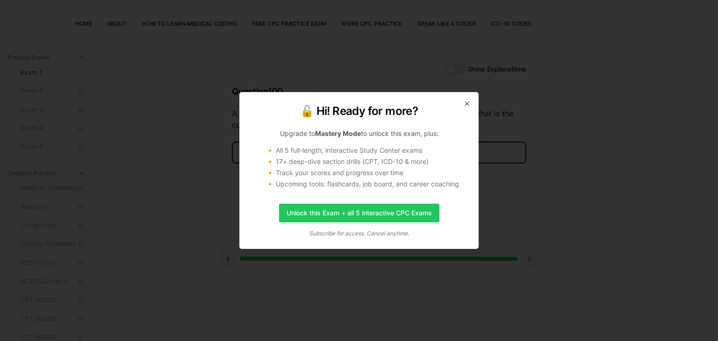
click at [461, 100] on div "🔓 Hi! Ready for more? Upgrade to Mastery Mode to unlock this exam, plus: 🔸 All …" at bounding box center [358, 170] width 239 height 157
click at [471, 105] on div "🔓 Hi! Ready for more? Upgrade to Mastery Mode to unlock this exam, plus: 🔸 All …" at bounding box center [358, 170] width 239 height 157
click at [465, 103] on icon "button" at bounding box center [466, 103] width 7 height 7
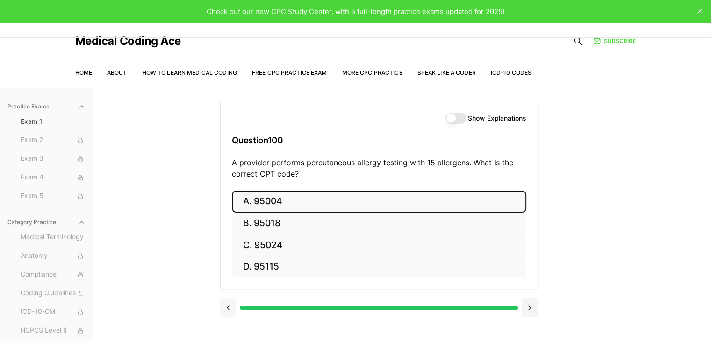
click at [227, 307] on button at bounding box center [228, 308] width 16 height 19
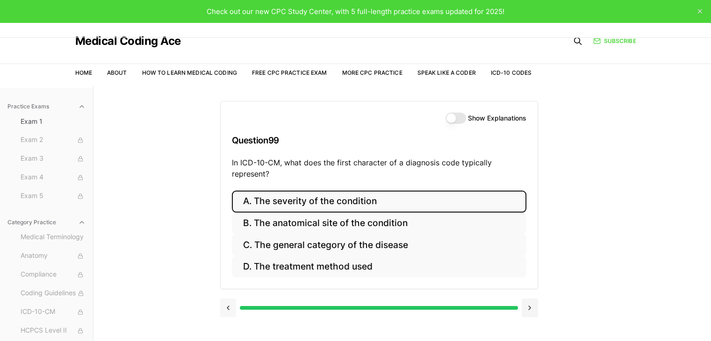
click at [227, 307] on button at bounding box center [228, 308] width 16 height 19
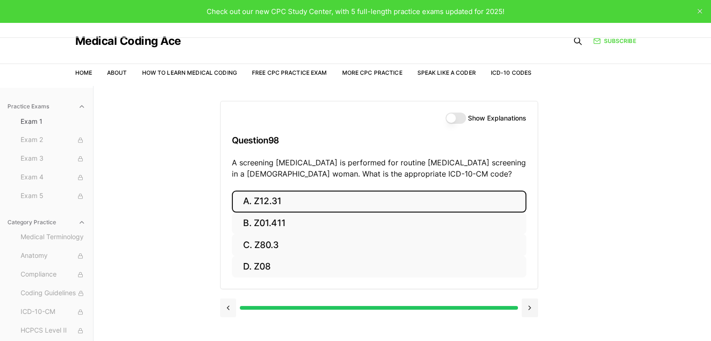
click at [227, 307] on button at bounding box center [228, 308] width 16 height 19
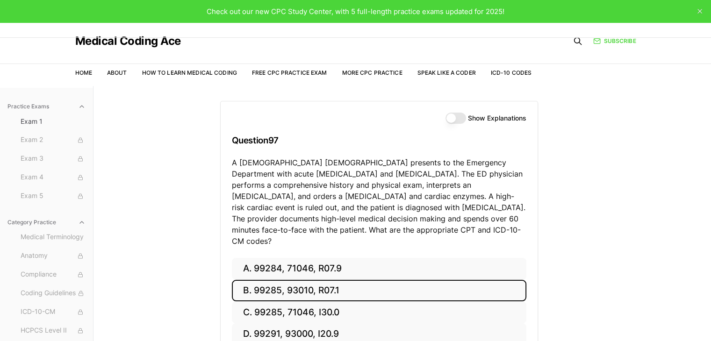
click at [227, 307] on div "A. 99284, 71046, R07.9 B. 99285, 93010, R07.1 C. 99285, 71046, I30.0 D. 99291, …" at bounding box center [379, 307] width 317 height 99
click at [456, 116] on button "Show Explanations" at bounding box center [455, 118] width 21 height 11
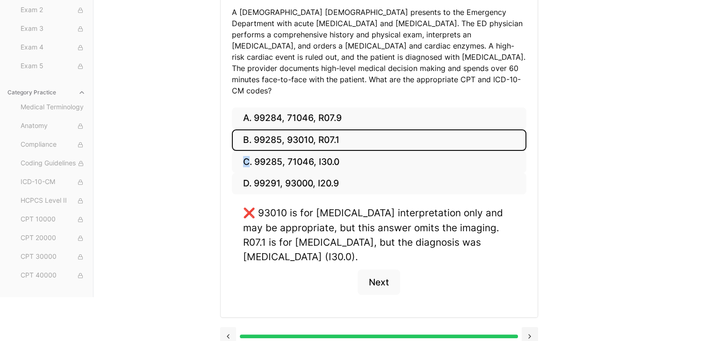
click at [226, 327] on button at bounding box center [228, 336] width 16 height 19
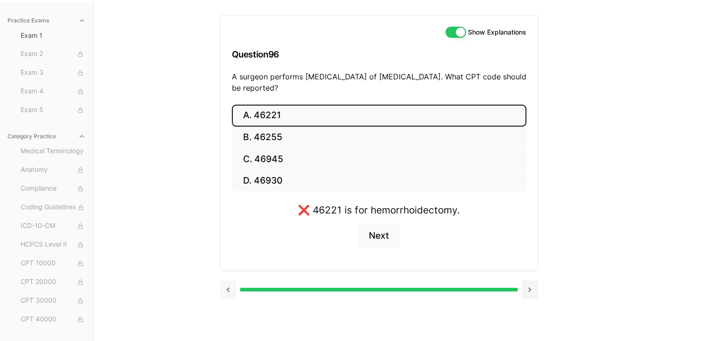
click at [226, 323] on div "Show Explanations Question 96 A surgeon performs rubber band ligation of intern…" at bounding box center [402, 170] width 364 height 341
click at [226, 292] on button at bounding box center [228, 289] width 16 height 19
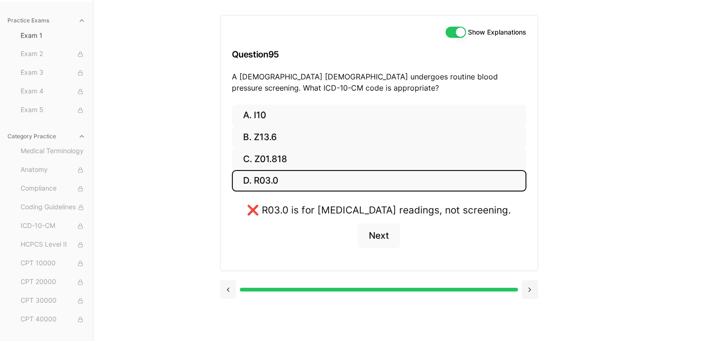
click at [226, 292] on div at bounding box center [379, 289] width 318 height 36
click at [226, 297] on button at bounding box center [228, 289] width 16 height 19
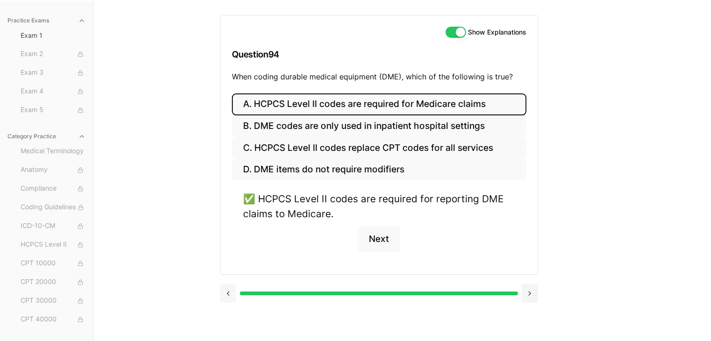
click at [226, 297] on button at bounding box center [228, 293] width 16 height 19
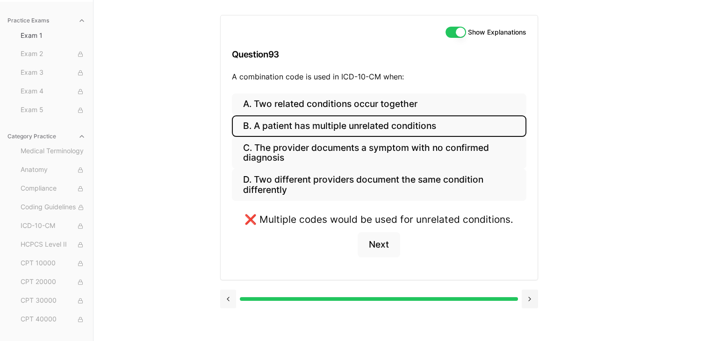
click at [226, 297] on button at bounding box center [228, 299] width 16 height 19
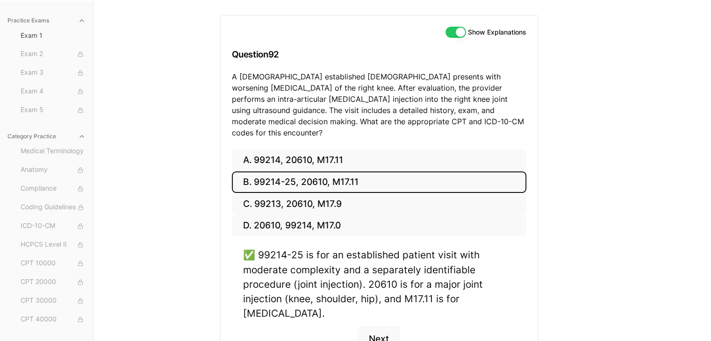
click at [226, 297] on div "A. 99214, 20610, M17.11 B. 99214-25, 20610, M17.11 C. 99213, 20610, M17.9 D. 20…" at bounding box center [379, 262] width 317 height 224
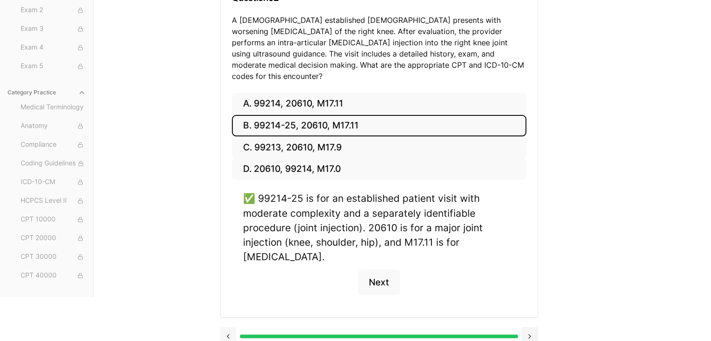
click at [226, 327] on button at bounding box center [228, 336] width 16 height 19
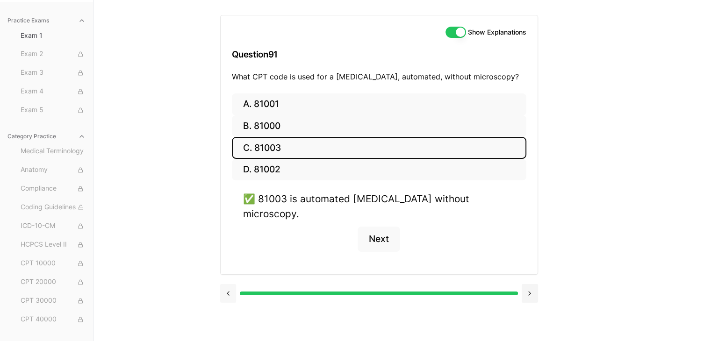
scroll to position [86, 0]
click at [226, 285] on button at bounding box center [228, 293] width 16 height 19
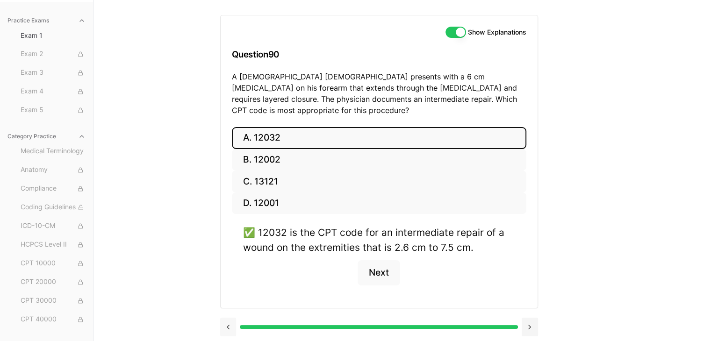
click at [228, 318] on button at bounding box center [228, 327] width 16 height 19
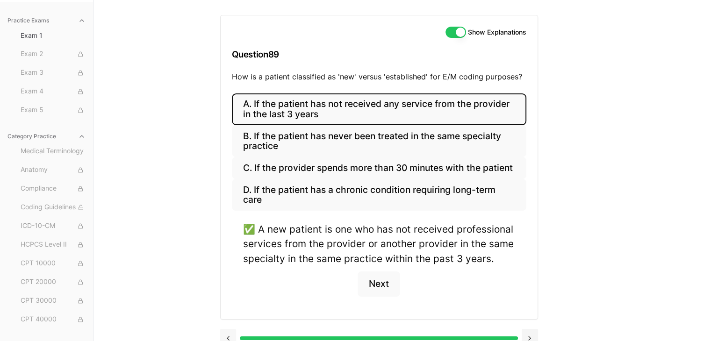
scroll to position [99, 0]
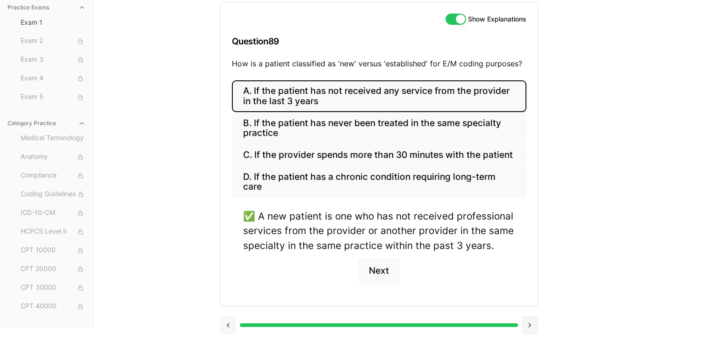
click at [227, 319] on button at bounding box center [228, 325] width 16 height 19
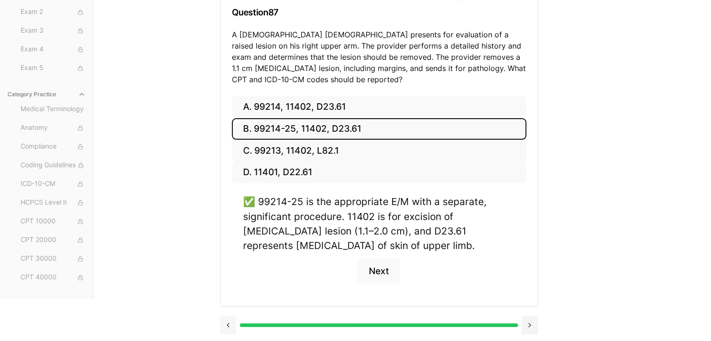
click at [223, 333] on div at bounding box center [379, 325] width 318 height 36
click at [227, 320] on button at bounding box center [228, 325] width 16 height 19
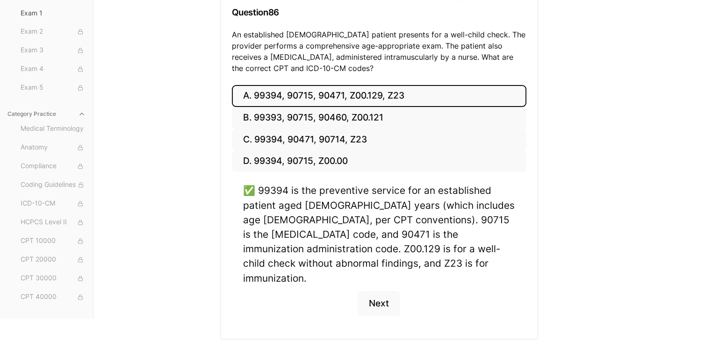
scroll to position [146, 0]
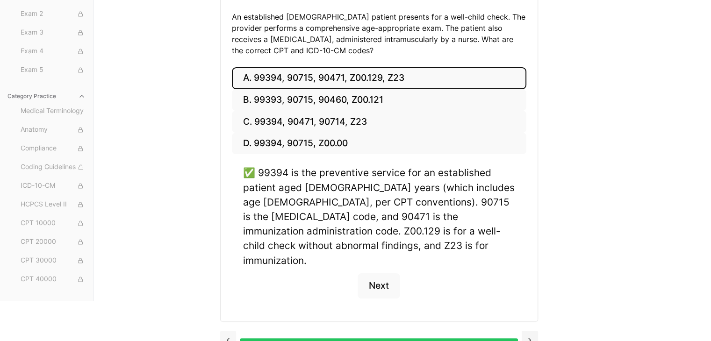
click at [228, 331] on button at bounding box center [228, 340] width 16 height 19
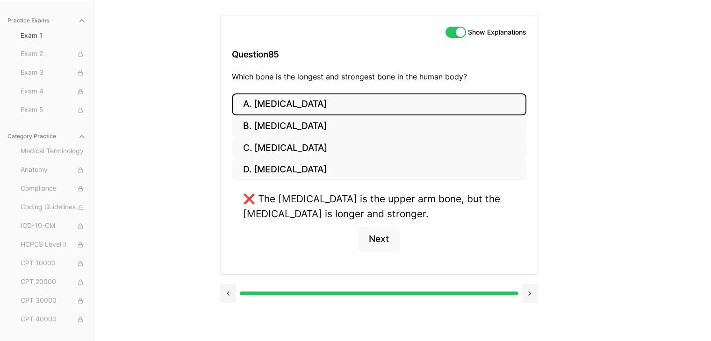
click at [232, 275] on div at bounding box center [379, 293] width 318 height 36
click at [231, 289] on button at bounding box center [228, 293] width 16 height 19
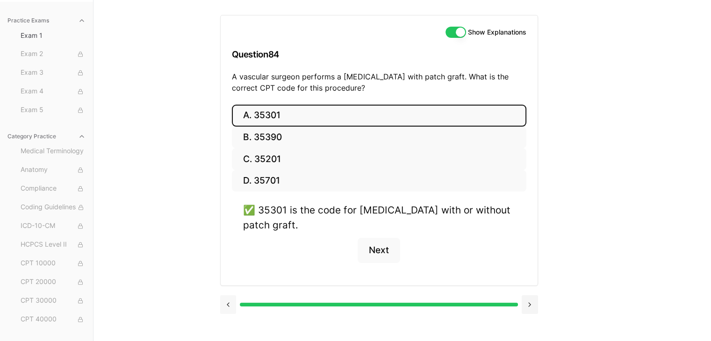
click at [231, 289] on div at bounding box center [379, 304] width 318 height 36
click at [226, 306] on button at bounding box center [228, 304] width 16 height 19
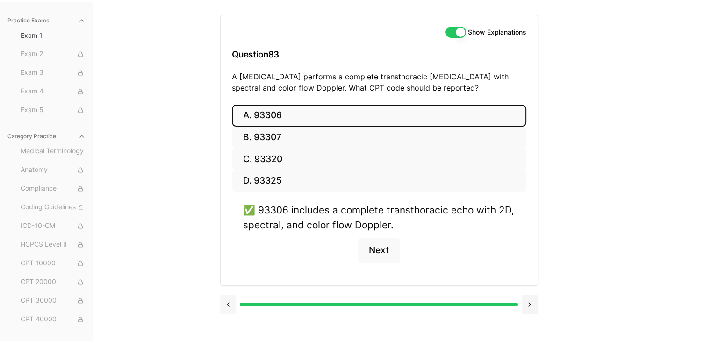
click at [226, 306] on button at bounding box center [228, 304] width 16 height 19
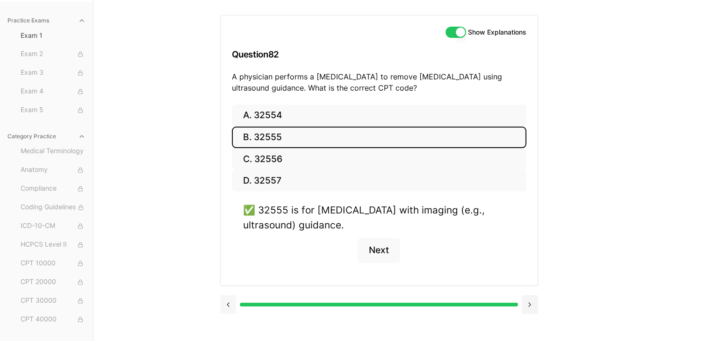
click at [226, 306] on button at bounding box center [228, 304] width 16 height 19
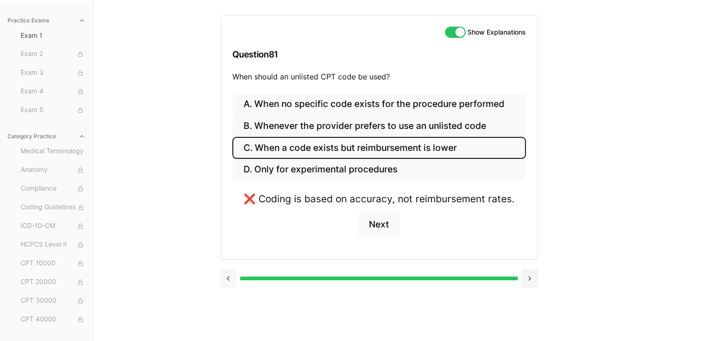
click at [226, 306] on div "Show Explanations Question 81 When should an unlisted CPT code be used? A. When…" at bounding box center [402, 170] width 364 height 341
click at [228, 282] on button at bounding box center [228, 278] width 16 height 19
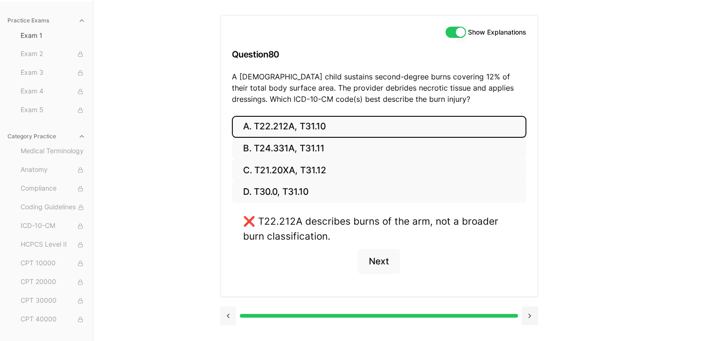
click at [221, 320] on button at bounding box center [228, 316] width 16 height 19
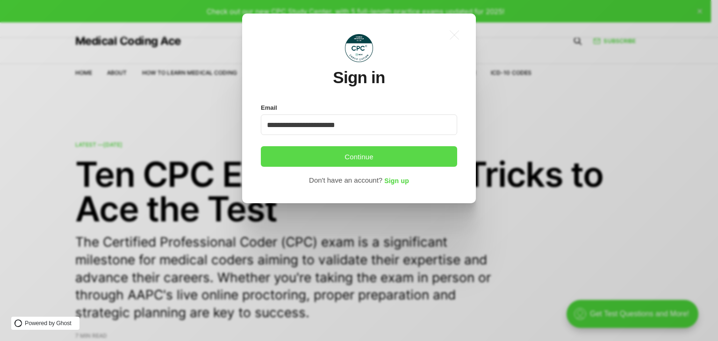
type input "**********"
click at [380, 153] on button "Continue" at bounding box center [359, 156] width 196 height 21
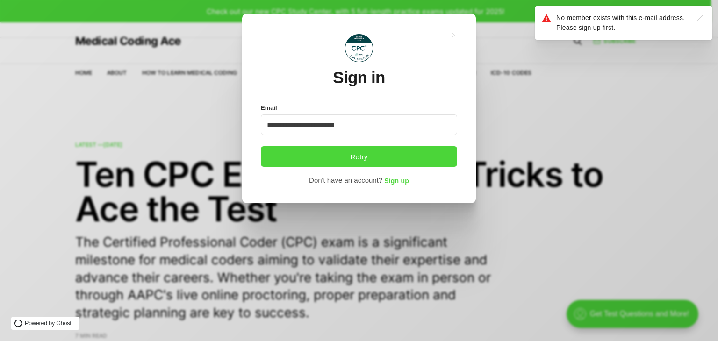
click at [699, 20] on icon ".a{fill:none;stroke:currentColor;stroke-linecap:round;stroke-linejoin:round;str…" at bounding box center [699, 17] width 15 height 15
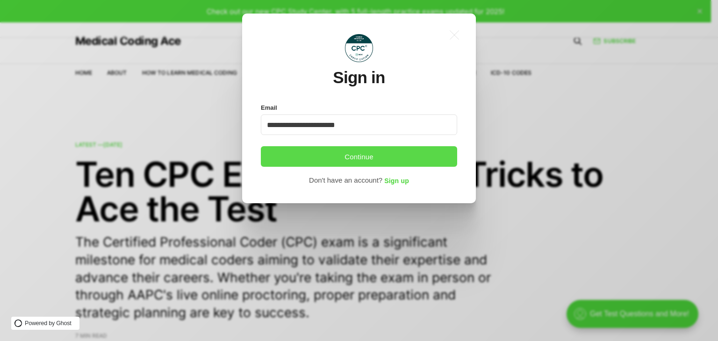
click at [331, 154] on button "Continue" at bounding box center [359, 156] width 196 height 21
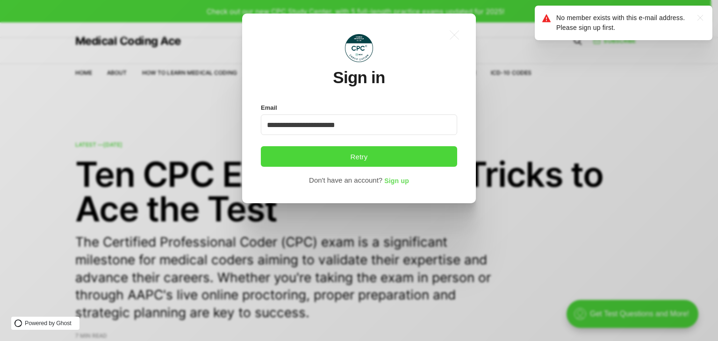
click at [396, 178] on span "Sign up" at bounding box center [396, 181] width 25 height 7
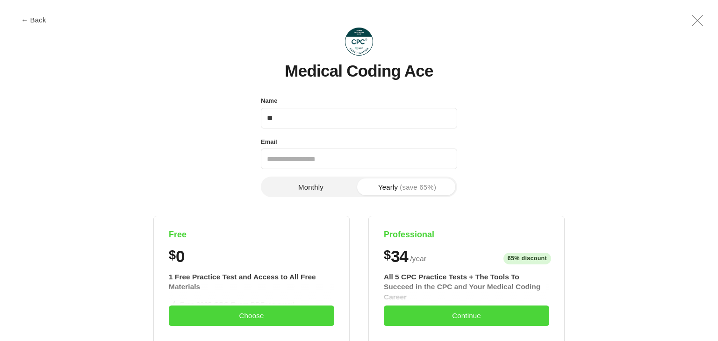
type input "**"
click at [396, 156] on input "Email" at bounding box center [359, 159] width 196 height 21
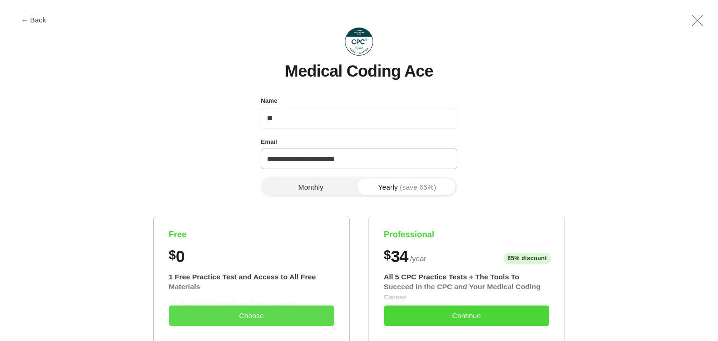
type input "**********"
click at [309, 313] on button "Choose" at bounding box center [251, 316] width 165 height 21
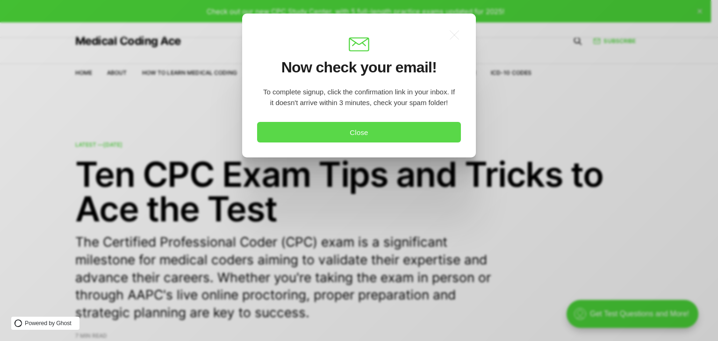
click at [414, 125] on button "Close" at bounding box center [359, 132] width 204 height 21
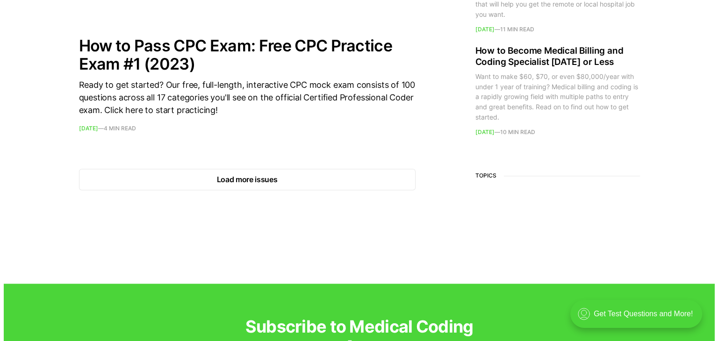
scroll to position [1428, 0]
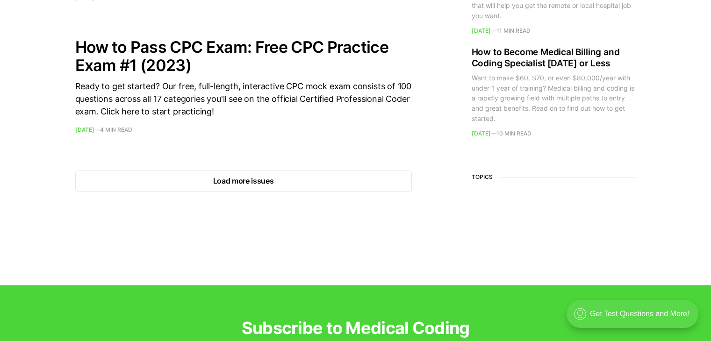
click at [591, 308] on div ".cls-1{fill:none;stroke:currentColor;stroke-linecap:round;stroke-linejoin:round…" at bounding box center [632, 314] width 132 height 28
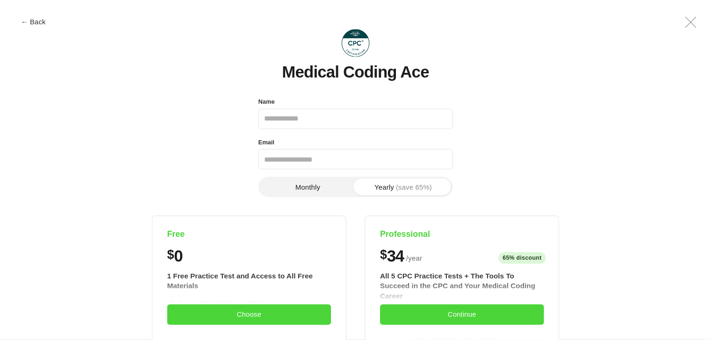
scroll to position [0, 0]
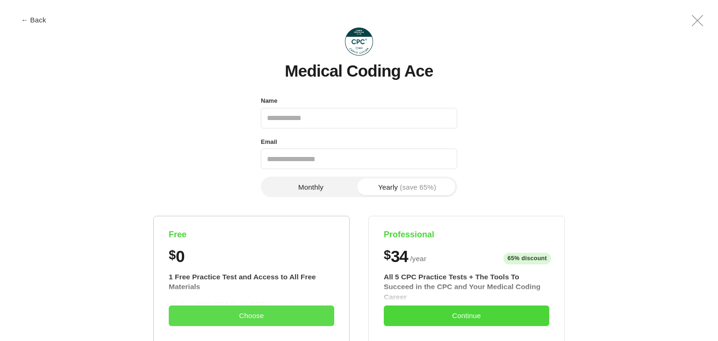
click at [310, 314] on button "Choose" at bounding box center [251, 316] width 165 height 21
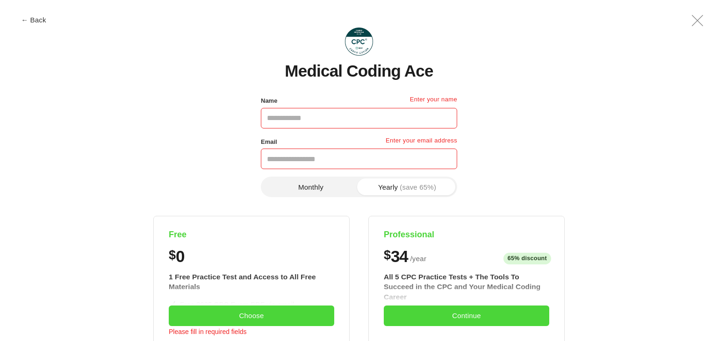
click at [389, 126] on input "Name" at bounding box center [359, 118] width 196 height 21
type input "**"
click at [378, 153] on input "Email" at bounding box center [359, 159] width 196 height 21
type input "*"
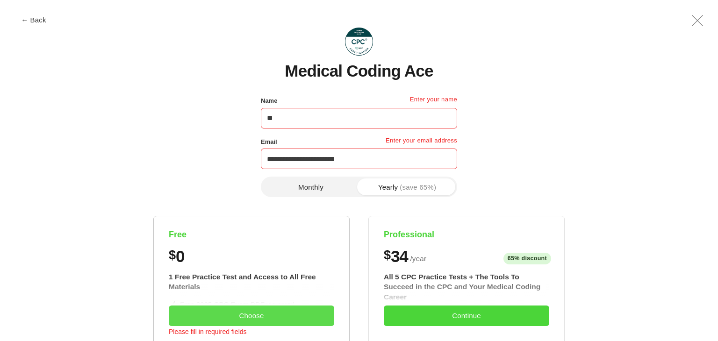
type input "**********"
click at [274, 313] on button "Choose" at bounding box center [251, 316] width 165 height 21
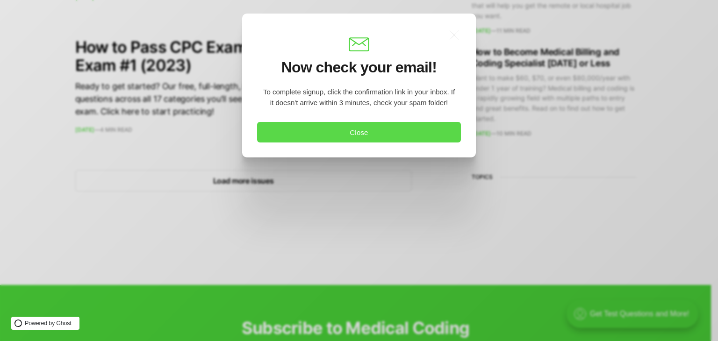
click at [402, 138] on button "Close" at bounding box center [359, 132] width 204 height 21
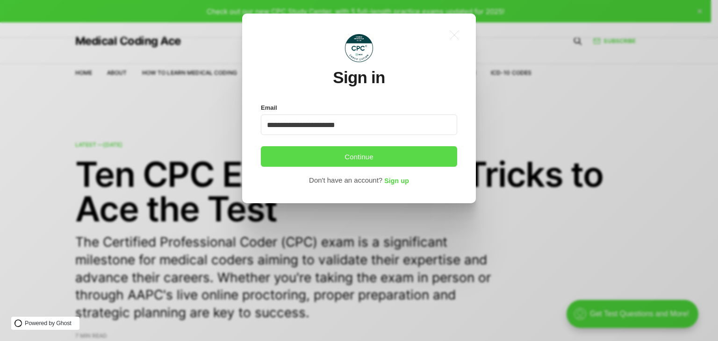
type input "**********"
click at [308, 150] on button "Continue" at bounding box center [359, 156] width 196 height 21
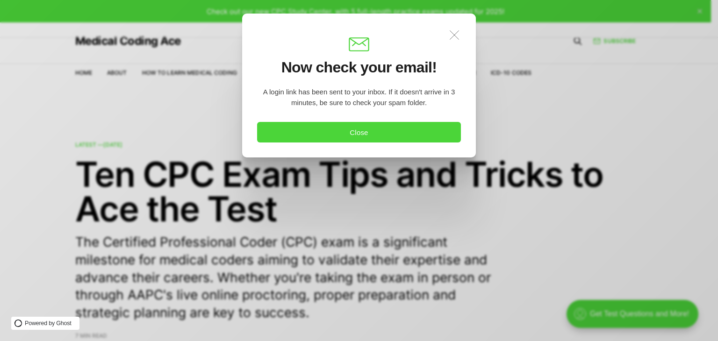
click at [451, 34] on icon ".a{fill:none;stroke:currentColor;stroke-linecap:round;stroke-linejoin:round;str…" at bounding box center [454, 35] width 21 height 21
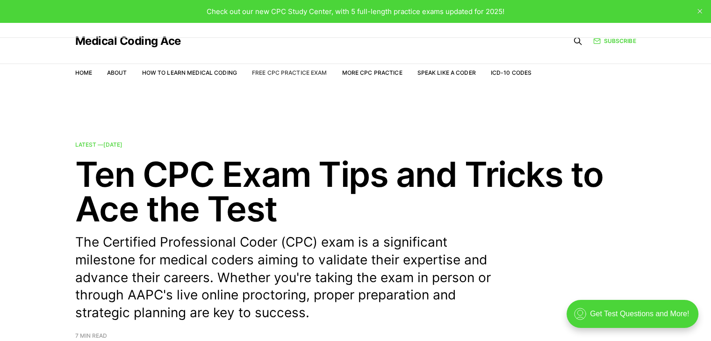
click at [304, 73] on link "Free CPC Practice Exam" at bounding box center [289, 72] width 75 height 7
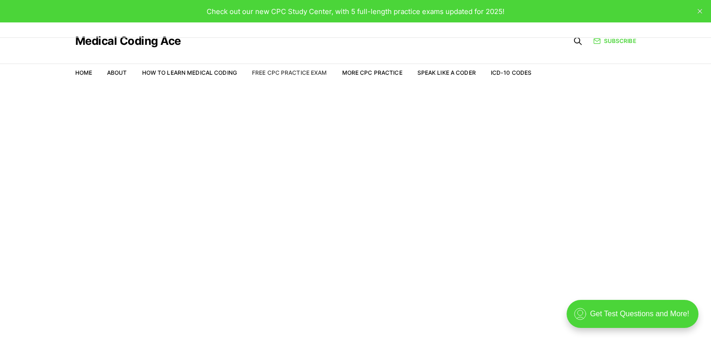
click at [290, 72] on link "Free CPC Practice Exam" at bounding box center [289, 72] width 75 height 7
click at [359, 72] on link "More CPC Practice" at bounding box center [372, 72] width 60 height 7
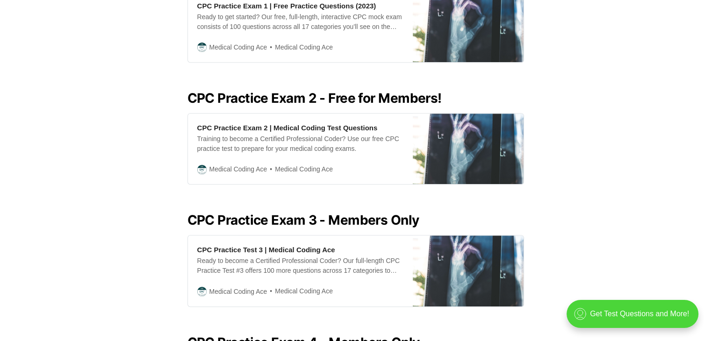
scroll to position [451, 0]
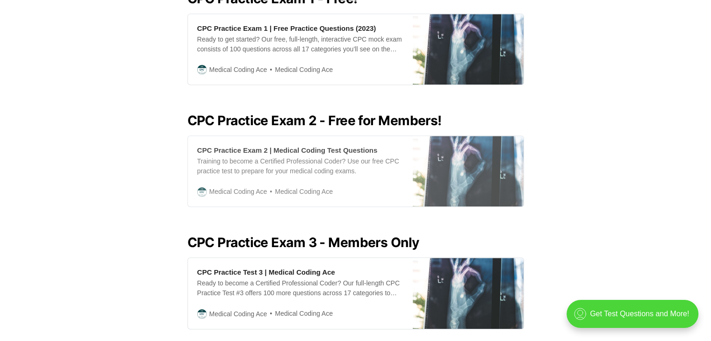
click at [272, 157] on div "Training to become a Certified Professional Coder? Use our free CPC practice te…" at bounding box center [300, 167] width 206 height 20
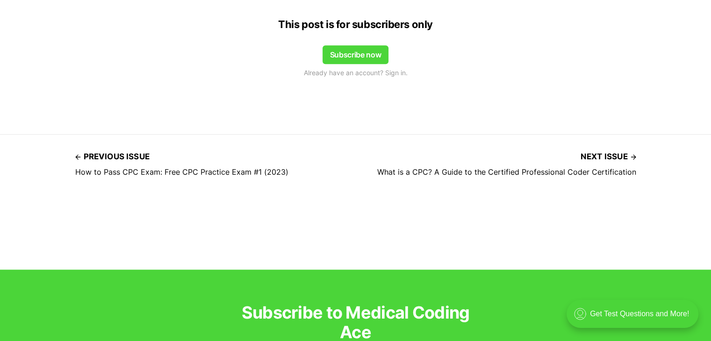
scroll to position [885, 0]
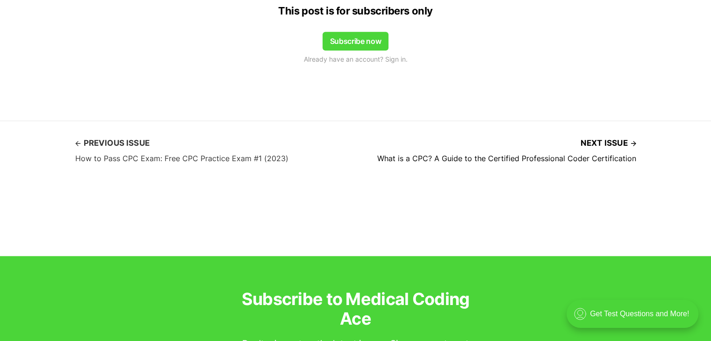
click at [104, 143] on span "Previous issue" at bounding box center [112, 143] width 74 height 14
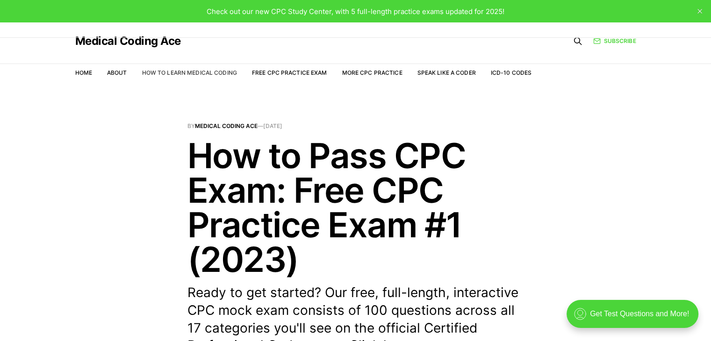
click at [178, 72] on link "How to Learn Medical Coding" at bounding box center [189, 72] width 95 height 7
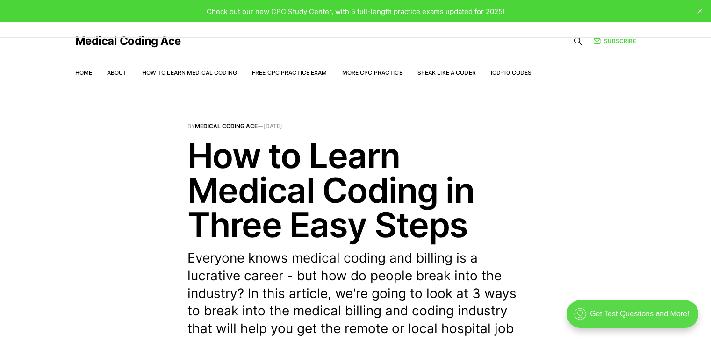
click at [612, 311] on div ".cls-1{fill:none;stroke:currentColor;stroke-linecap:round;stroke-linejoin:round…" at bounding box center [632, 314] width 132 height 28
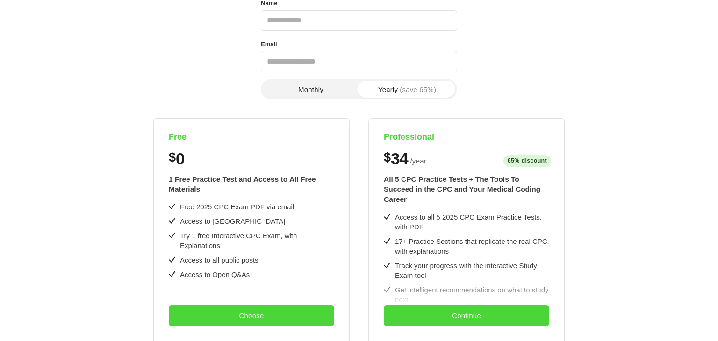
scroll to position [112, 0]
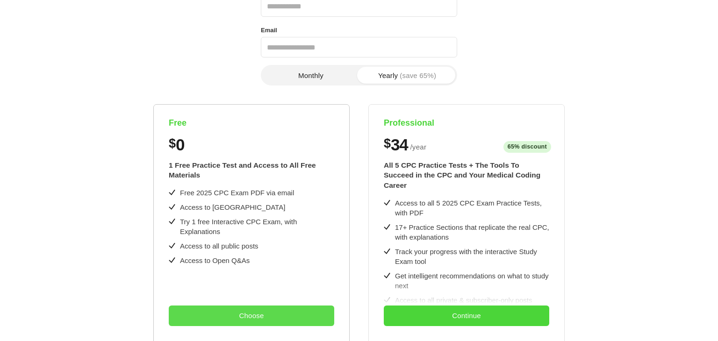
click at [269, 319] on button "Choose" at bounding box center [251, 316] width 165 height 21
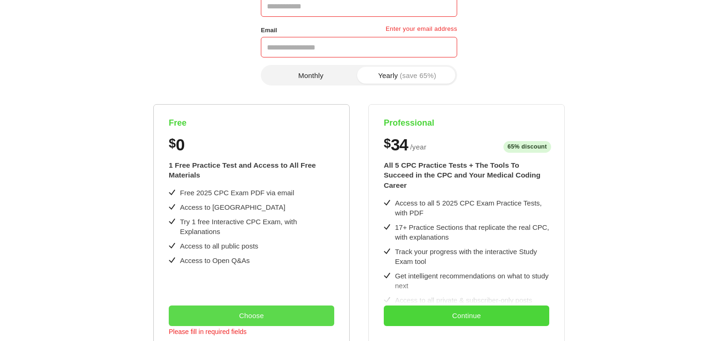
click at [269, 319] on button "Choose" at bounding box center [251, 316] width 165 height 21
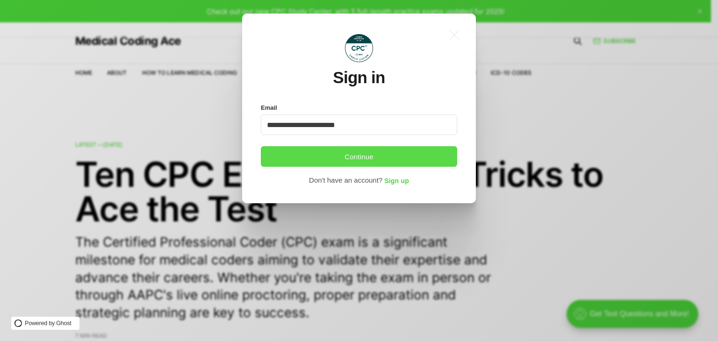
type input "**********"
click at [365, 152] on button "Continue" at bounding box center [359, 156] width 196 height 21
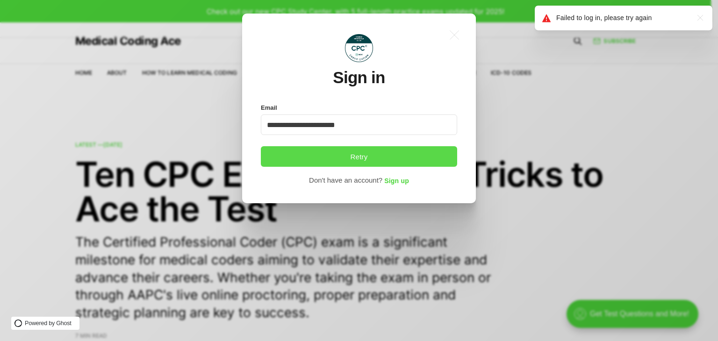
click at [365, 152] on button "Retry" at bounding box center [359, 156] width 196 height 21
click at [366, 153] on button "Retry" at bounding box center [359, 156] width 196 height 21
click at [405, 179] on span "Sign up" at bounding box center [396, 181] width 25 height 7
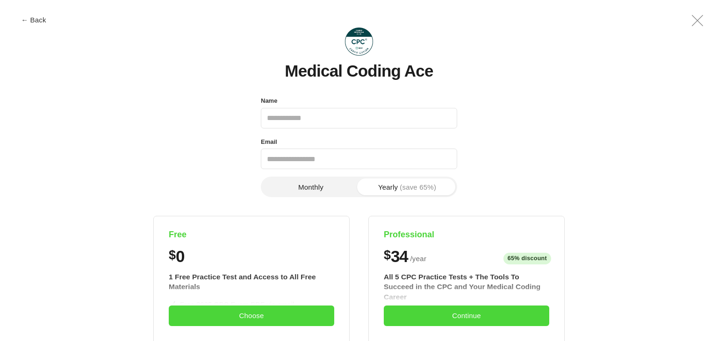
click at [278, 189] on button "Monthly" at bounding box center [311, 186] width 96 height 17
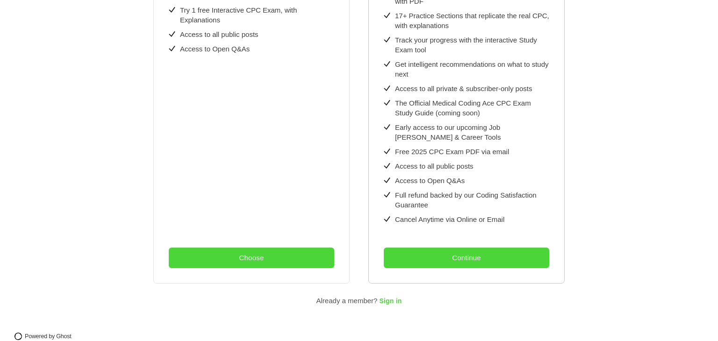
scroll to position [326, 0]
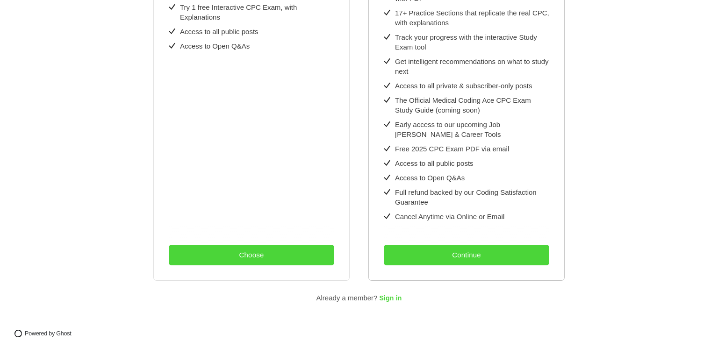
click at [383, 250] on div "Professional $ 8 / month $34/year All 5 CPC Practice Tests + The Tools To Succe…" at bounding box center [466, 85] width 196 height 391
click at [396, 295] on span "Sign in" at bounding box center [390, 298] width 22 height 7
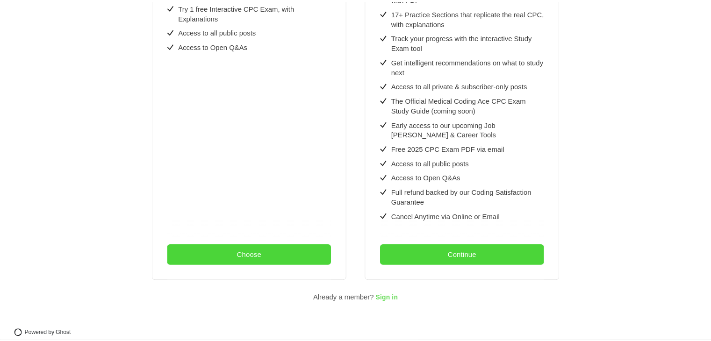
scroll to position [0, 0]
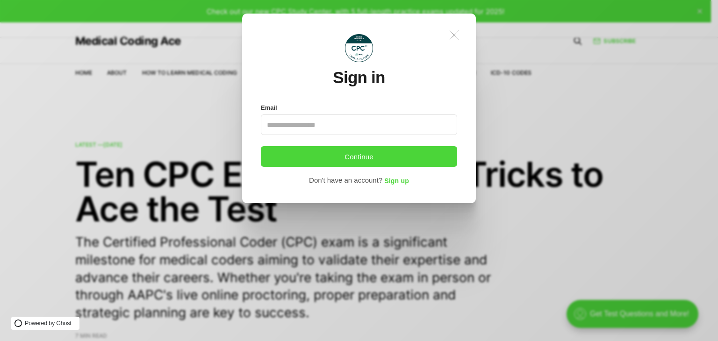
click at [453, 36] on icon at bounding box center [454, 35] width 9 height 9
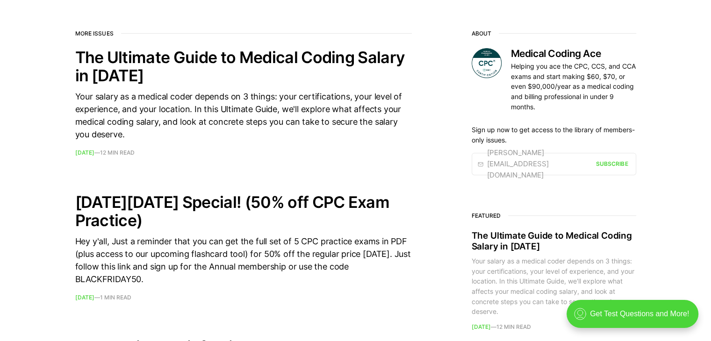
scroll to position [368, 0]
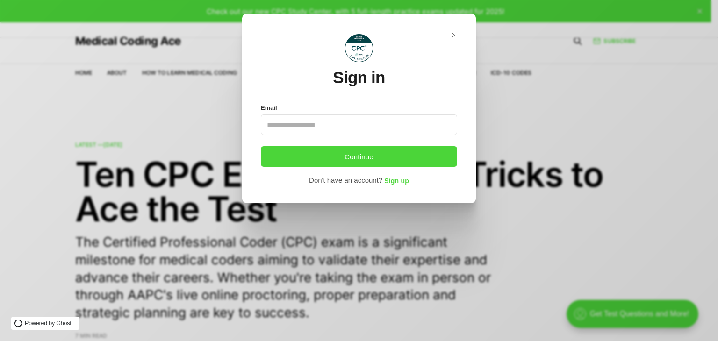
click at [460, 30] on icon ".a{fill:none;stroke:currentColor;stroke-linecap:round;stroke-linejoin:round;str…" at bounding box center [454, 35] width 21 height 21
click at [456, 29] on icon ".a{fill:none;stroke:currentColor;stroke-linecap:round;stroke-linejoin:round;str…" at bounding box center [454, 35] width 21 height 21
